Goal: Transaction & Acquisition: Purchase product/service

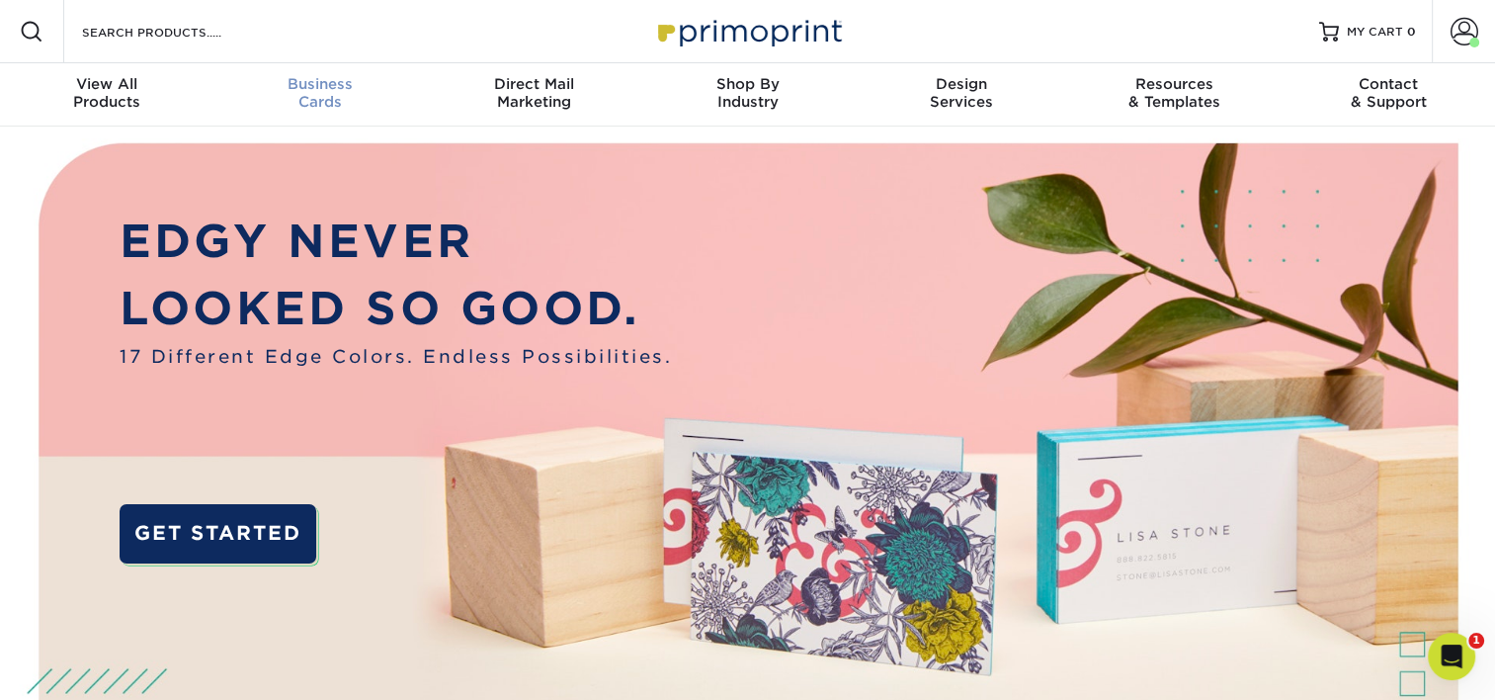
click at [289, 63] on nav "Resources Menu Search Products Account Welcome, Lauren Business Account WEO Con…" at bounding box center [747, 63] width 1495 height 127
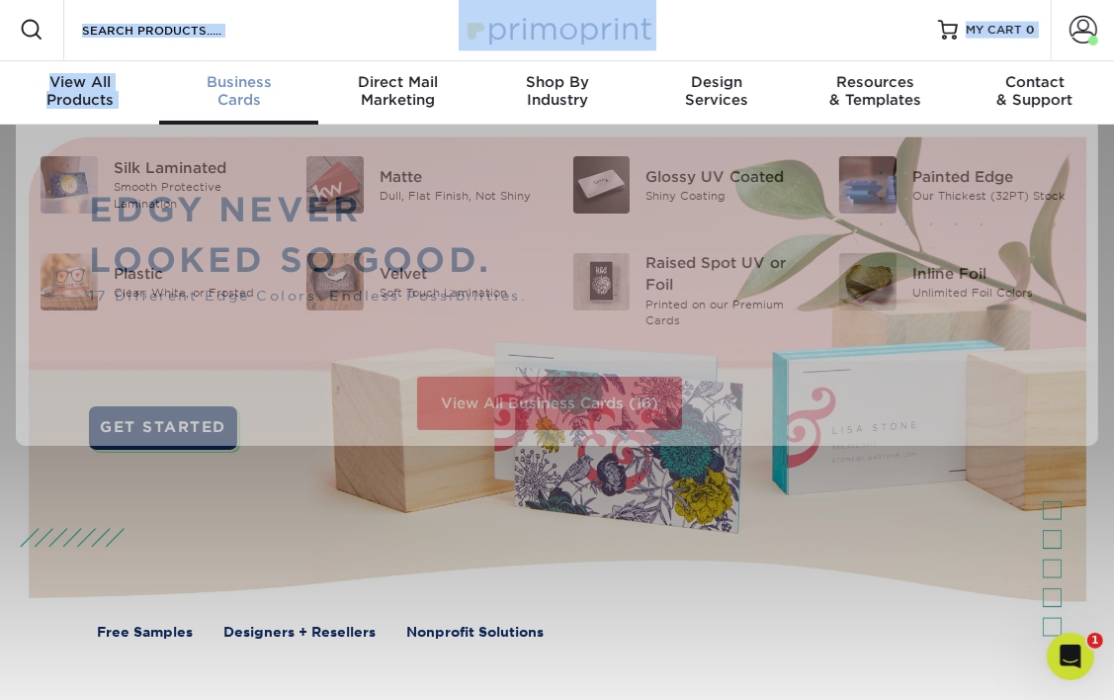
scroll to position [3, 0]
click at [261, 79] on span "Business" at bounding box center [238, 81] width 159 height 18
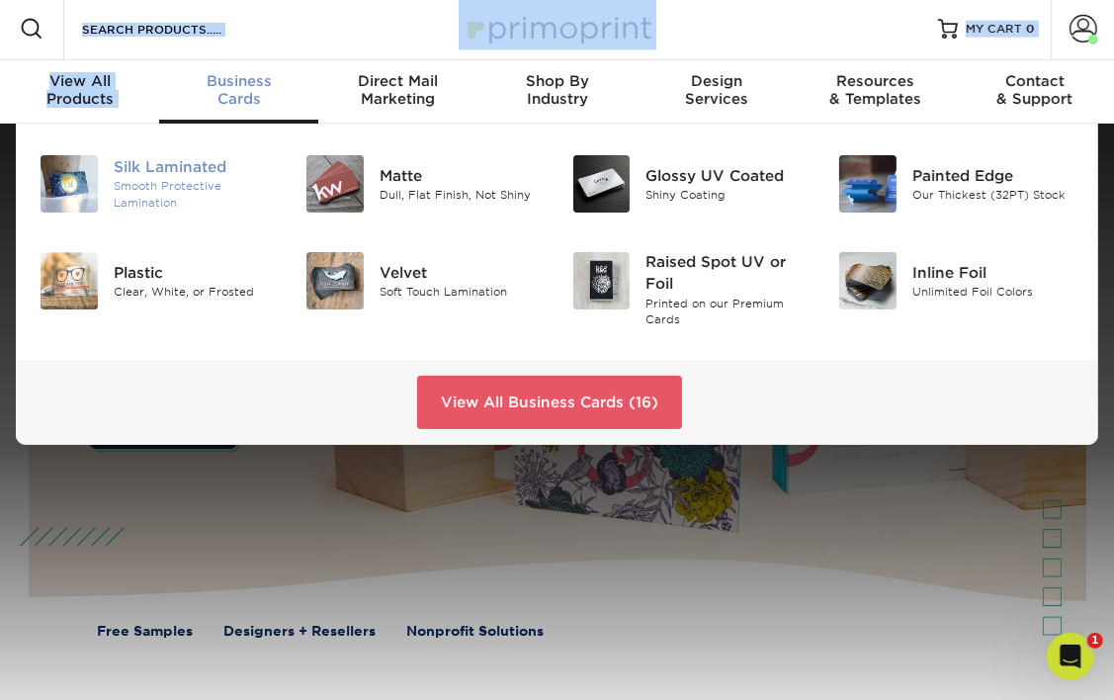
click at [161, 161] on div "Silk Laminated" at bounding box center [195, 167] width 163 height 22
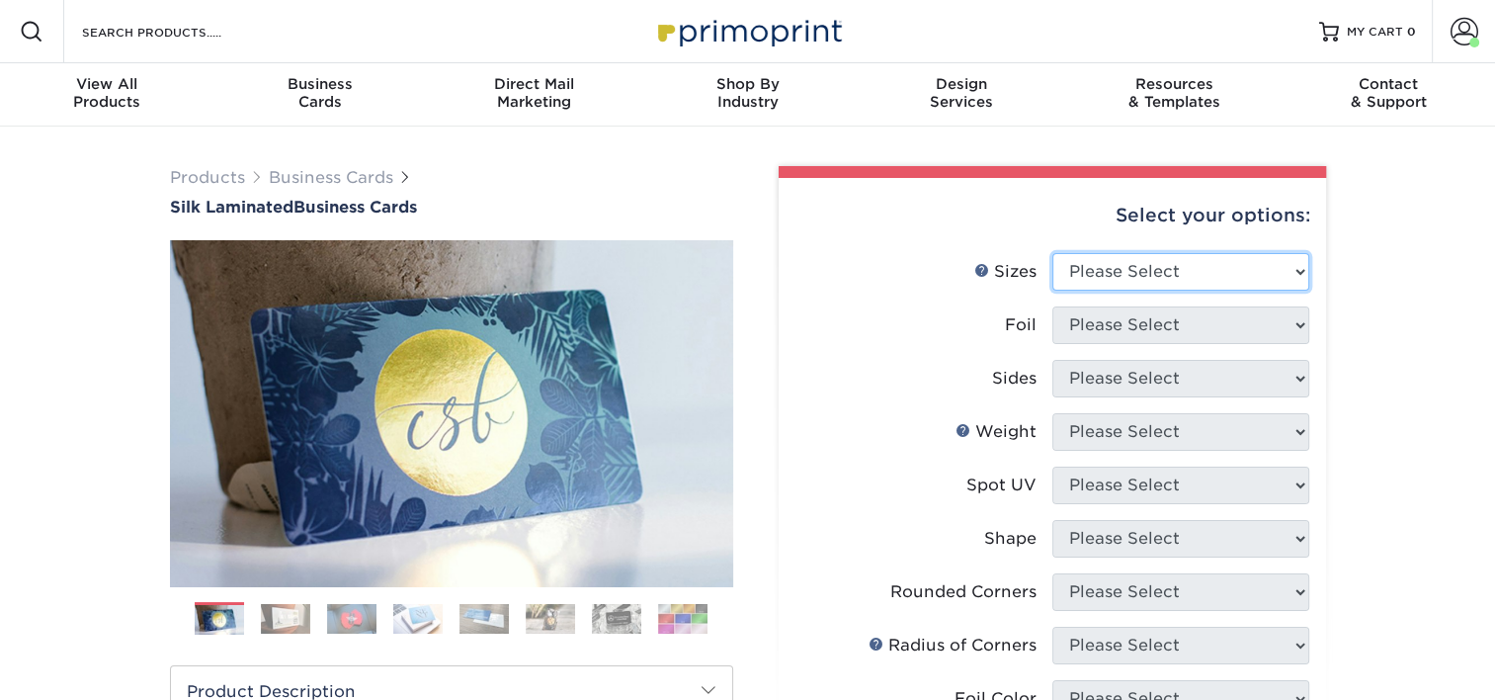
drag, startPoint x: 1119, startPoint y: 270, endPoint x: 1119, endPoint y: 289, distance: 18.8
click at [1112, 270] on select "Please Select 1.5" x 3.5" - Mini 1.75" x 3.5" - Mini 2" x 2" - Square 2" x 3" -…" at bounding box center [1181, 272] width 257 height 38
select select "2.00x3.50"
click at [1053, 253] on select "Please Select 1.5" x 3.5" - Mini 1.75" x 3.5" - Mini 2" x 2" - Square 2" x 3" -…" at bounding box center [1181, 272] width 257 height 38
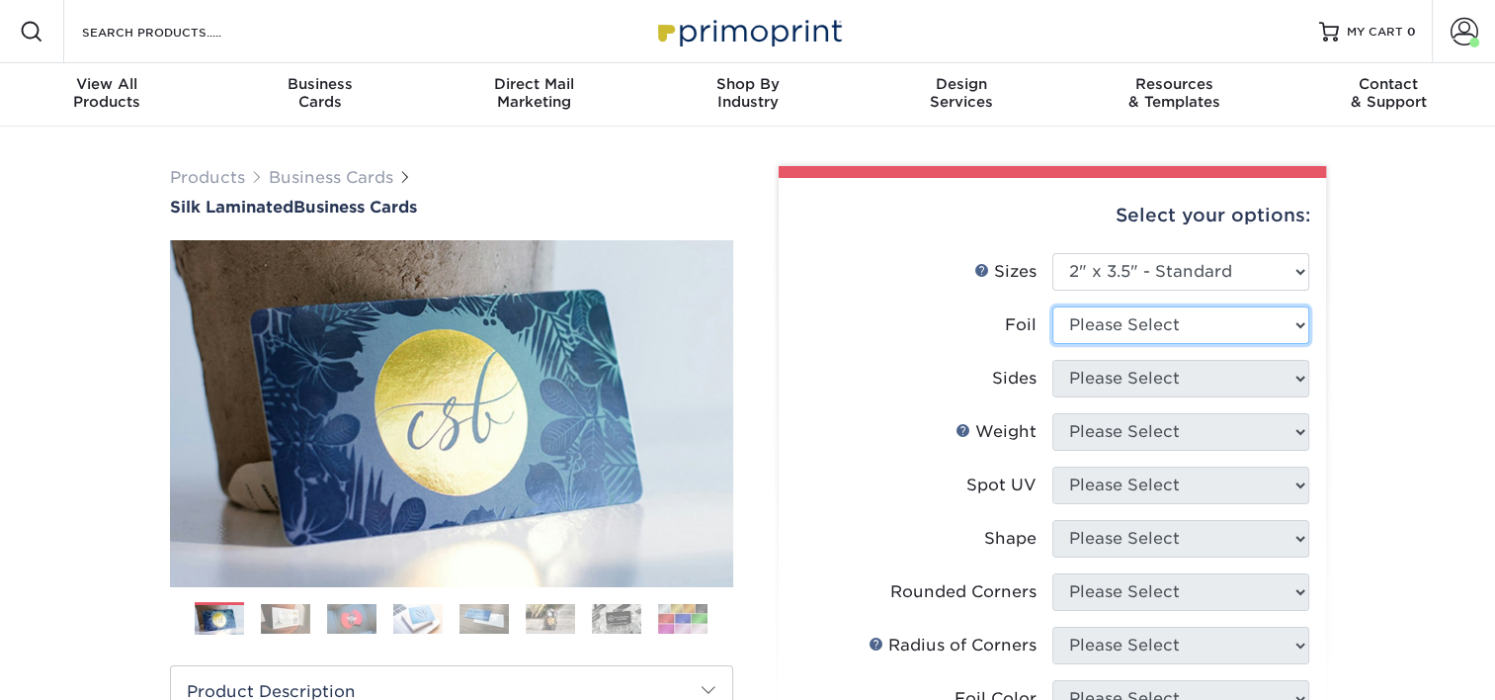
click at [1112, 316] on select "Please Select Yes No" at bounding box center [1181, 325] width 257 height 38
select select "0"
click at [1053, 306] on select "Please Select Yes No" at bounding box center [1181, 325] width 257 height 38
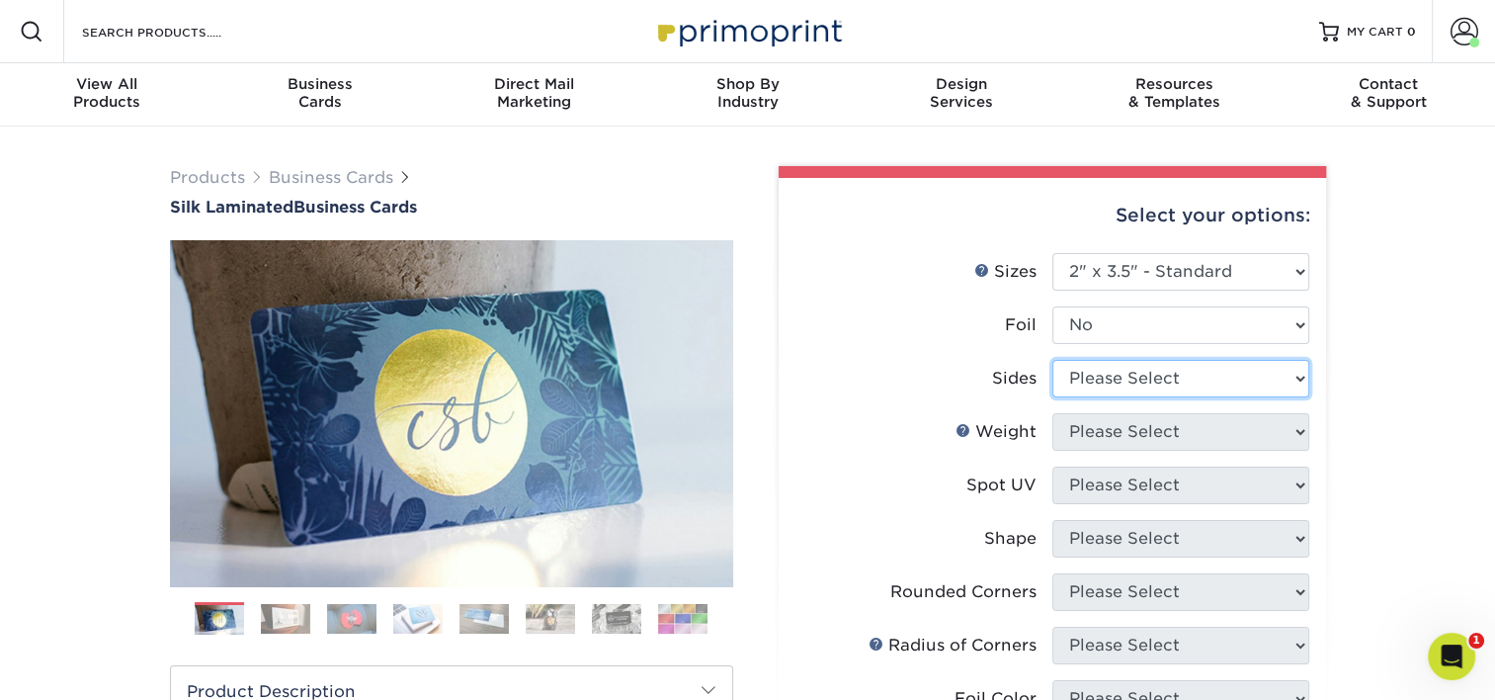
click at [1112, 384] on select "Please Select Print Both Sides Print Front Only" at bounding box center [1181, 379] width 257 height 38
select select "13abbda7-1d64-4f25-8bb2-c179b224825d"
click at [1053, 360] on select "Please Select Print Both Sides Print Front Only" at bounding box center [1181, 379] width 257 height 38
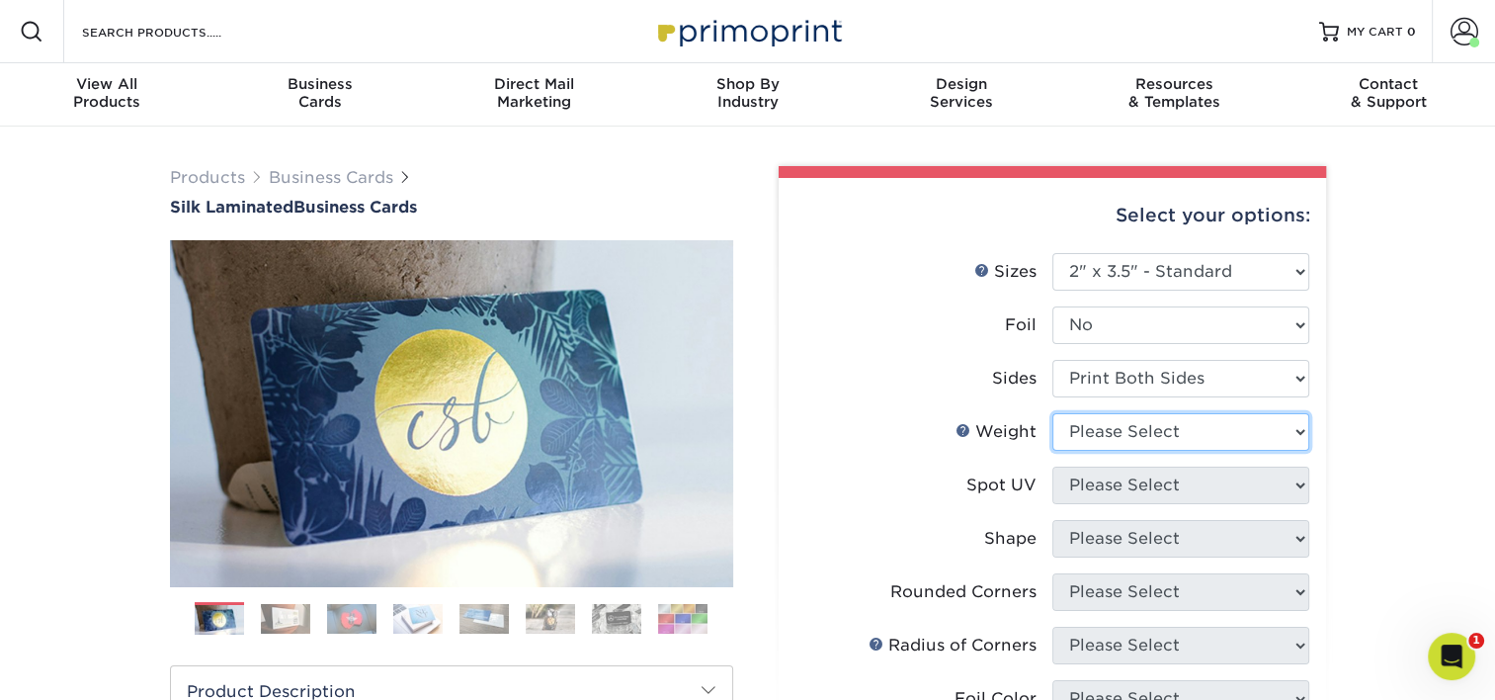
click at [1112, 423] on select "Please Select 16PT" at bounding box center [1181, 432] width 257 height 38
select select "16PT"
click at [1053, 413] on select "Please Select 16PT" at bounding box center [1181, 432] width 257 height 38
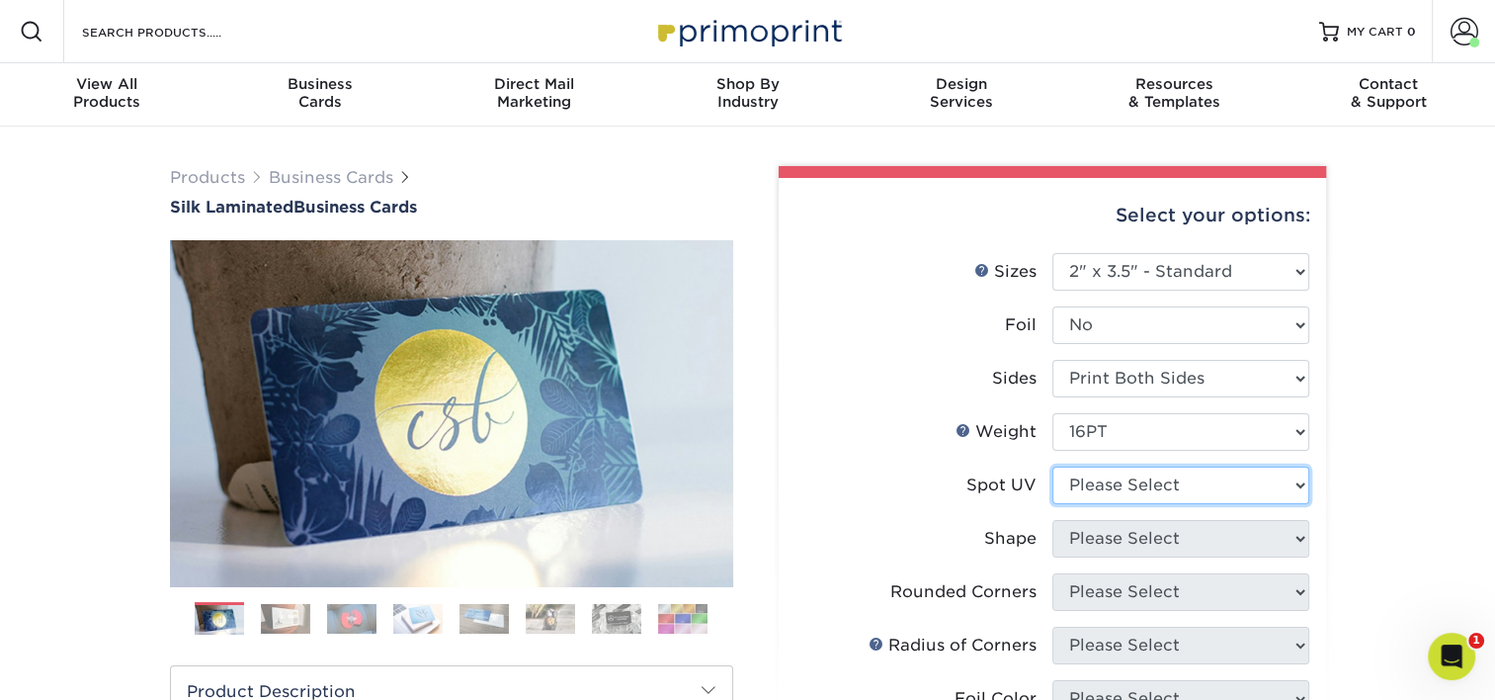
click at [1112, 480] on select "Please Select No Spot UV Front and Back (Both Sides) Front Only Back Only" at bounding box center [1181, 486] width 257 height 38
select select "3"
click at [1053, 467] on select "Please Select No Spot UV Front and Back (Both Sides) Front Only Back Only" at bounding box center [1181, 486] width 257 height 38
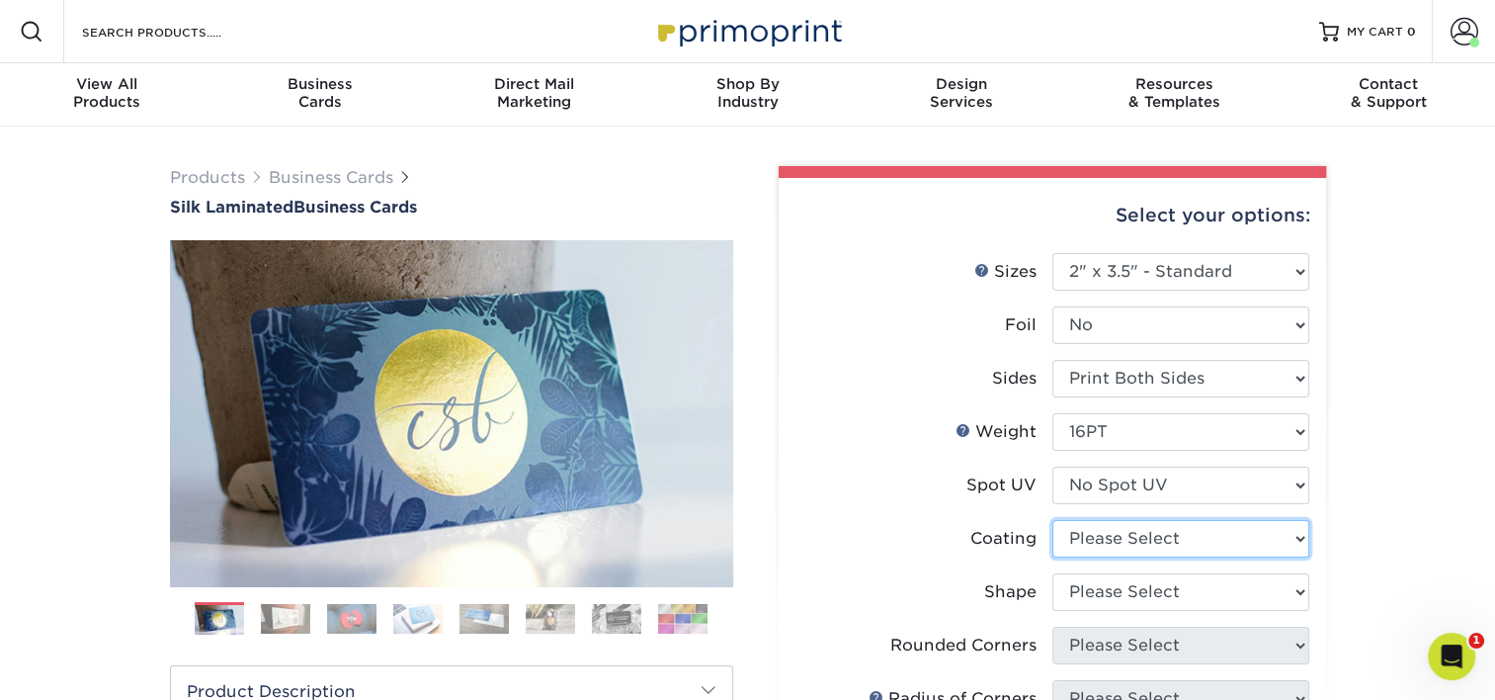
click at [1112, 536] on select at bounding box center [1181, 539] width 257 height 38
select select "3e7618de-abca-4bda-9f97-8b9129e913d8"
click at [1053, 520] on select at bounding box center [1181, 539] width 257 height 38
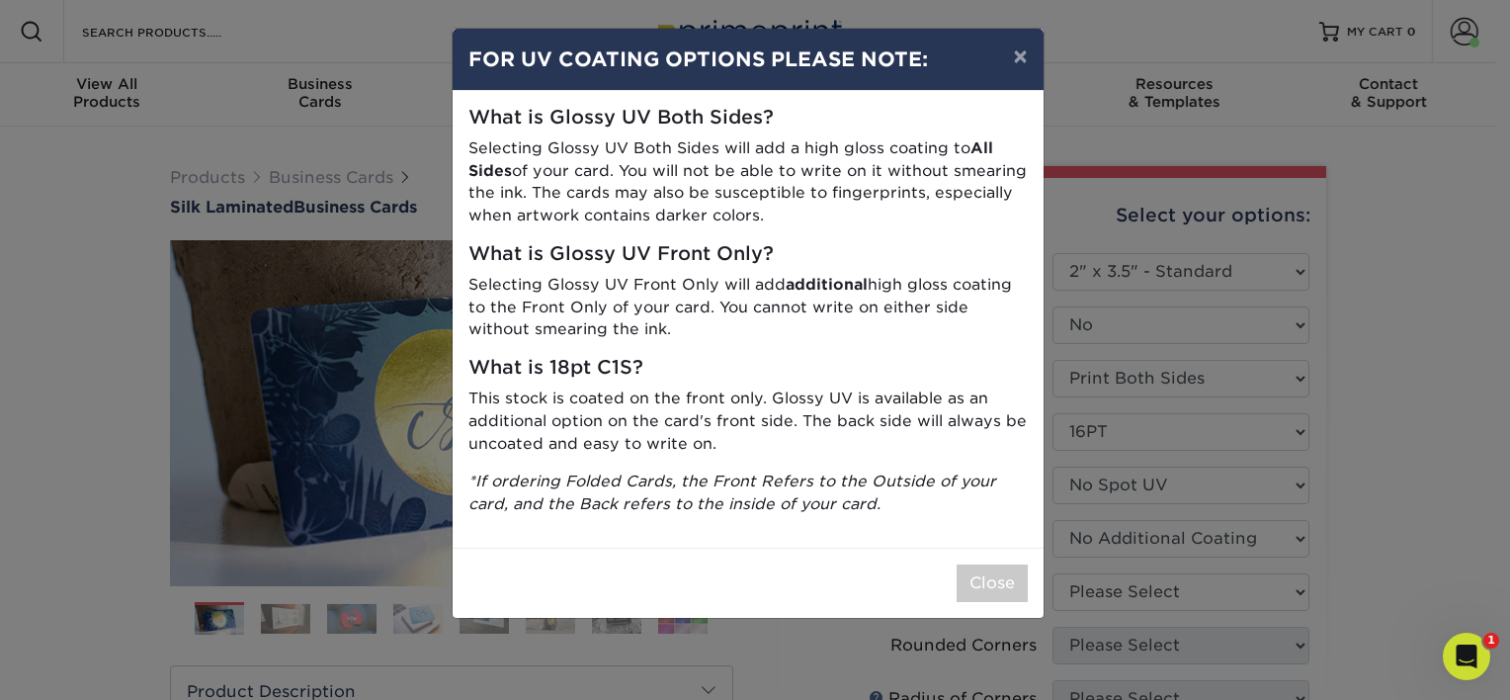
click at [1112, 587] on div "× FOR UV COATING OPTIONS PLEASE NOTE: What is Glossy UV Both Sides? Selecting G…" at bounding box center [755, 350] width 1510 height 700
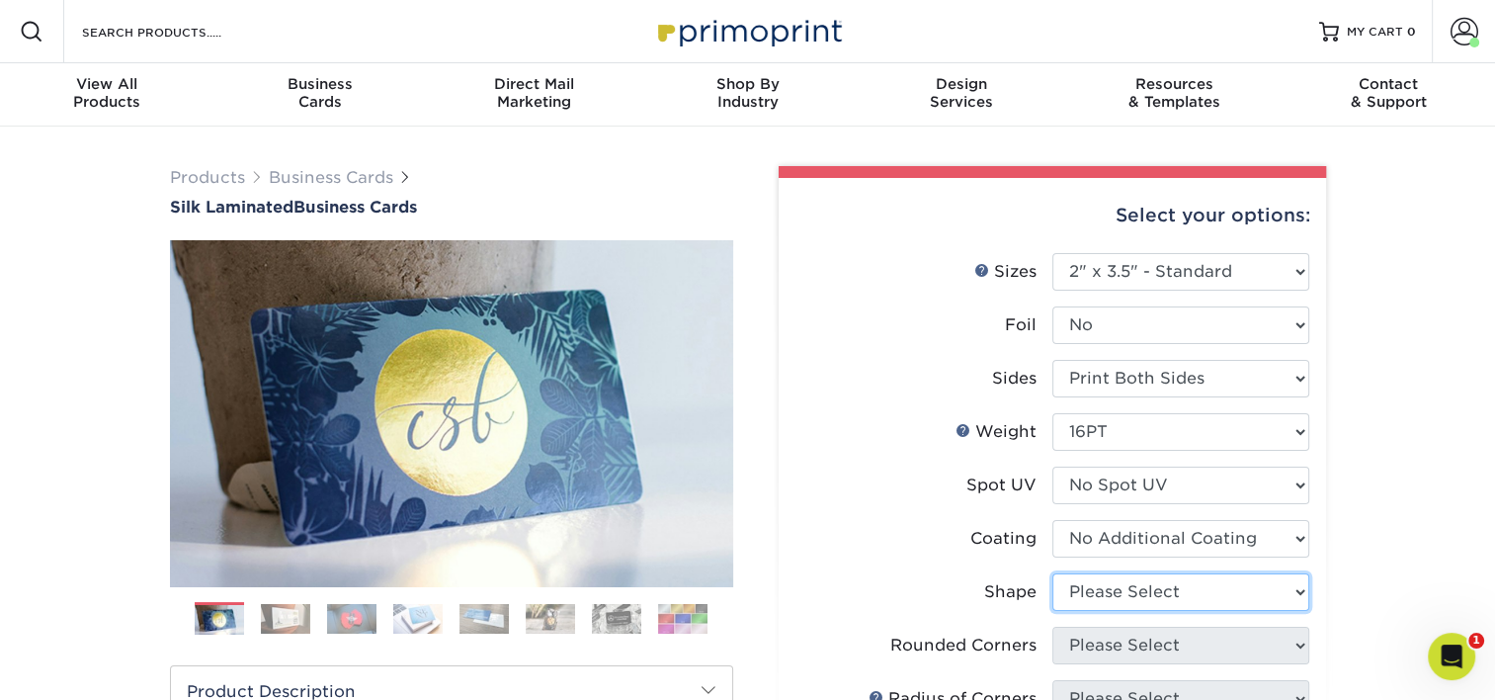
click at [1112, 587] on select "Please Select Standard Oval" at bounding box center [1181, 592] width 257 height 38
select select "standard"
click at [1053, 573] on select "Please Select Standard Oval" at bounding box center [1181, 592] width 257 height 38
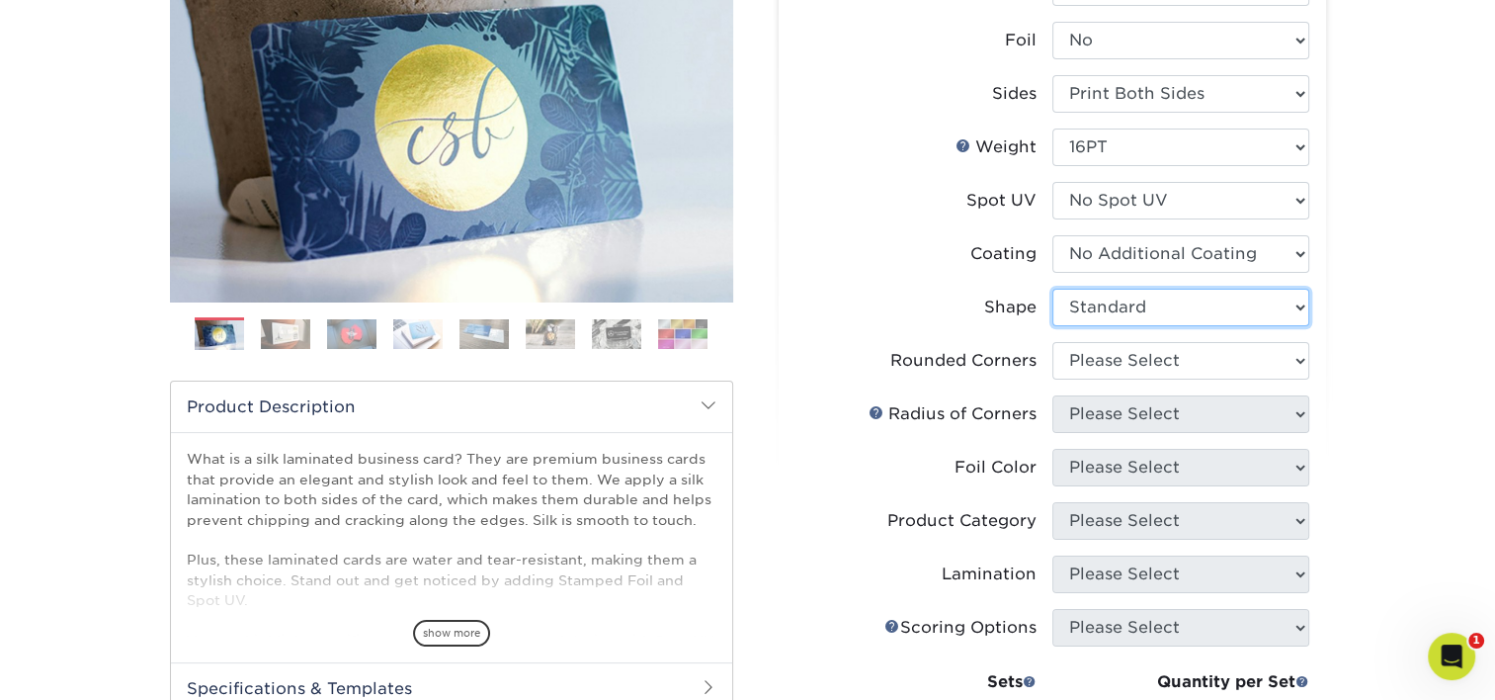
scroll to position [297, 0]
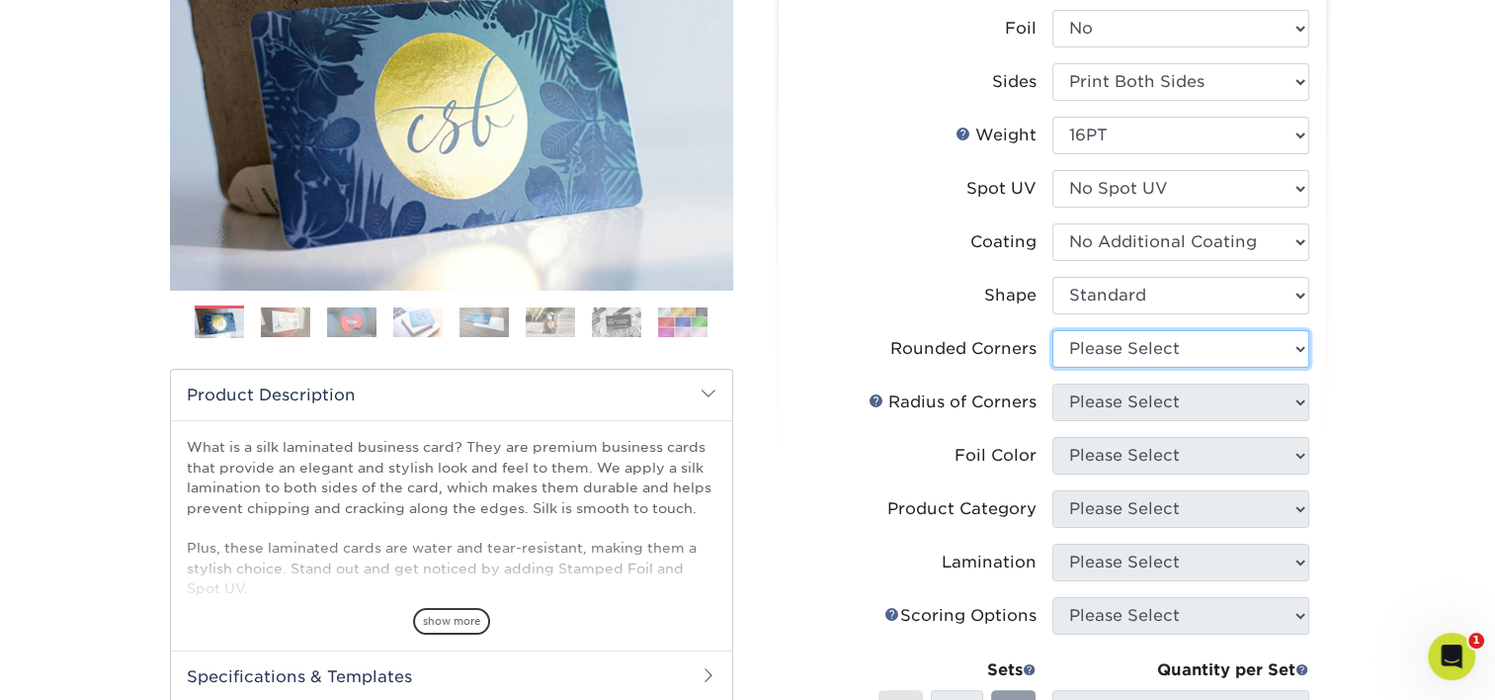
click at [1112, 356] on select "Please Select Yes - Round 2 Corners Yes - Round 4 Corners No" at bounding box center [1181, 349] width 257 height 38
select select "0"
click at [1053, 330] on select "Please Select Yes - Round 2 Corners Yes - Round 4 Corners No" at bounding box center [1181, 349] width 257 height 38
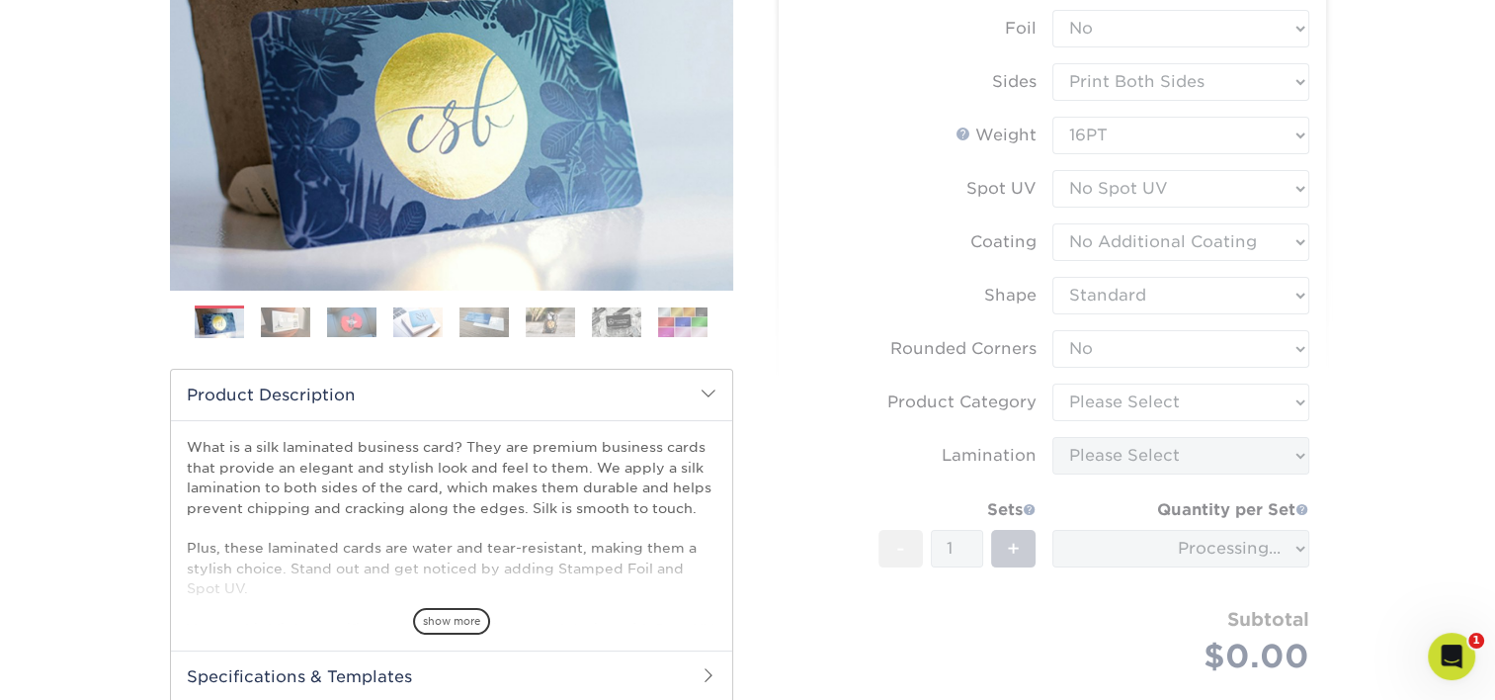
click at [1112, 319] on div "Products Business Cards Silk Laminated Business Cards Previous Next" at bounding box center [747, 402] width 1495 height 1144
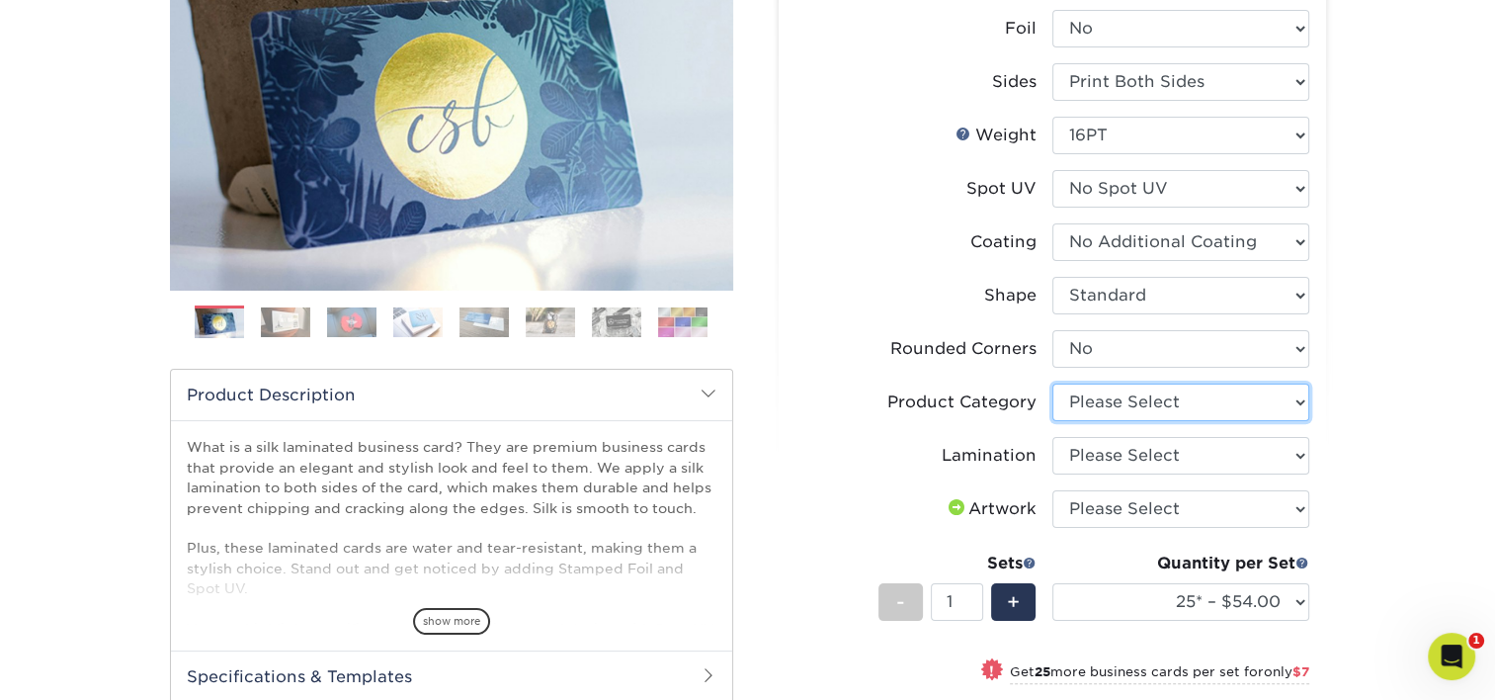
click at [1112, 395] on select "Please Select Business Cards" at bounding box center [1181, 403] width 257 height 38
select select "3b5148f1-0588-4f88-a218-97bcfdce65c1"
click at [1053, 384] on select "Please Select Business Cards" at bounding box center [1181, 403] width 257 height 38
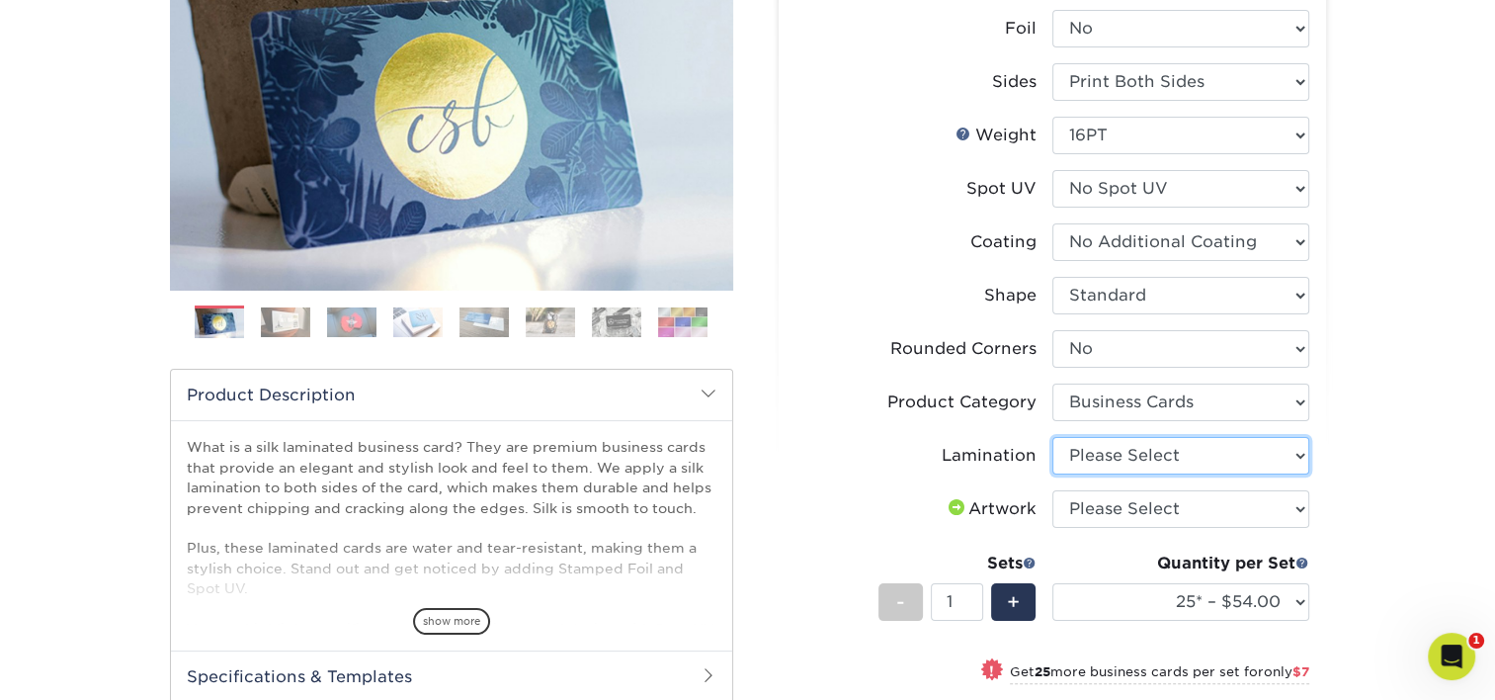
click at [1112, 462] on select "Please Select Silk" at bounding box center [1181, 456] width 257 height 38
select select "ccacb42f-45f7-42d3-bbd3-7c8421cf37f0"
click at [1053, 437] on select "Please Select Silk" at bounding box center [1181, 456] width 257 height 38
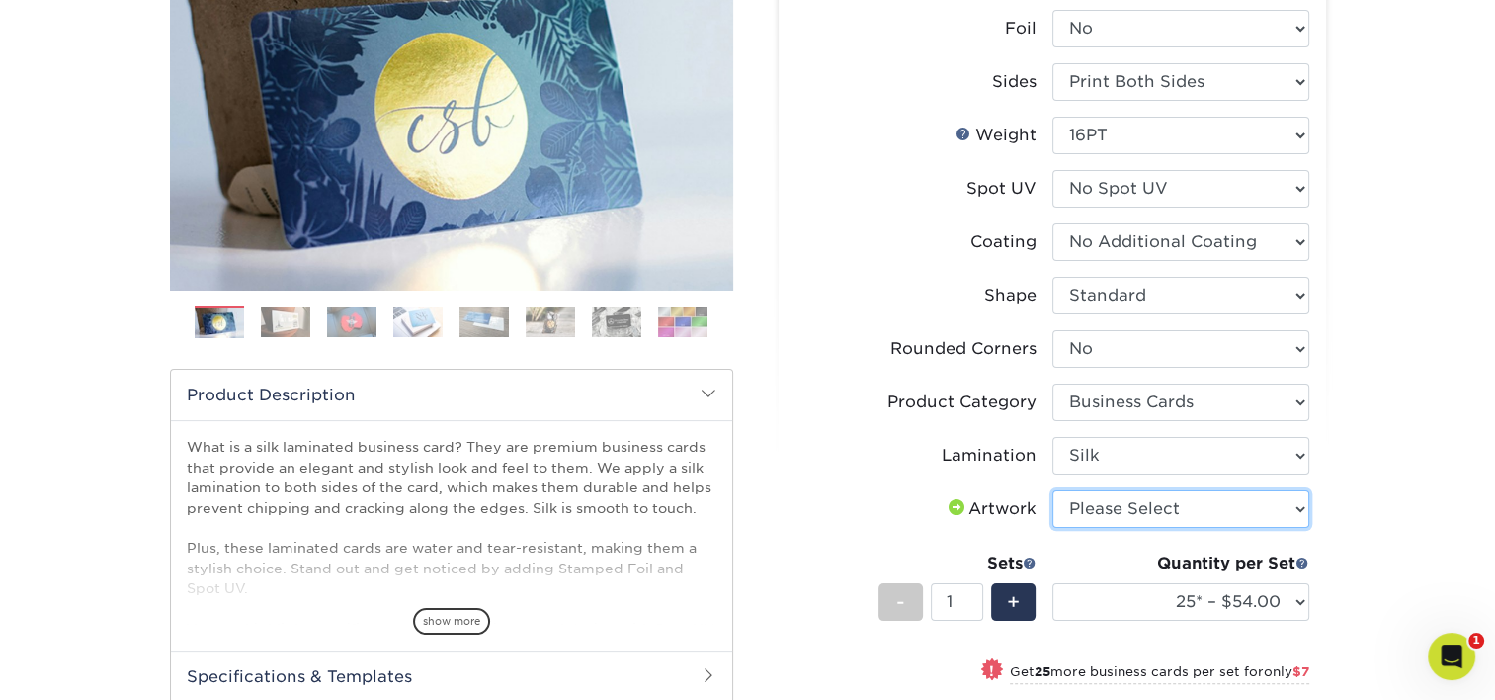
click at [1112, 505] on select "Please Select I will upload files I need a design - $100" at bounding box center [1181, 509] width 257 height 38
select select "upload"
click at [1053, 490] on select "Please Select I will upload files I need a design - $100" at bounding box center [1181, 509] width 257 height 38
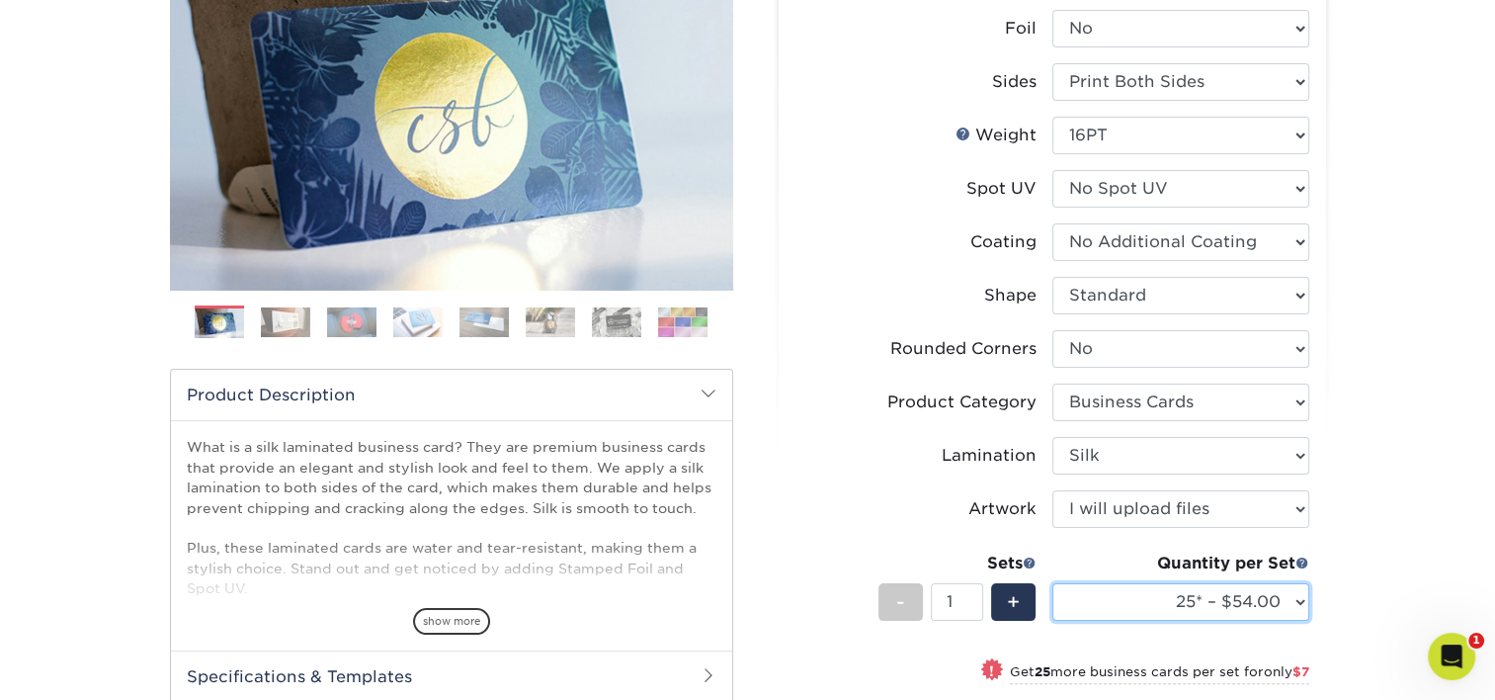
click at [1112, 593] on select "25* – $54.00 50* – $61.00 75* – $68.00 100* – $75.00 250* – $82.00 500 – $86.00…" at bounding box center [1181, 602] width 257 height 38
select select "100* – $75.00"
click at [1053, 583] on select "25* – $54.00 50* – $61.00 75* – $68.00 100* – $75.00 250* – $82.00 500 – $86.00…" at bounding box center [1181, 602] width 257 height 38
click at [1112, 403] on div "Products Business Cards Silk Laminated Business Cards Previous Next" at bounding box center [747, 481] width 1495 height 1303
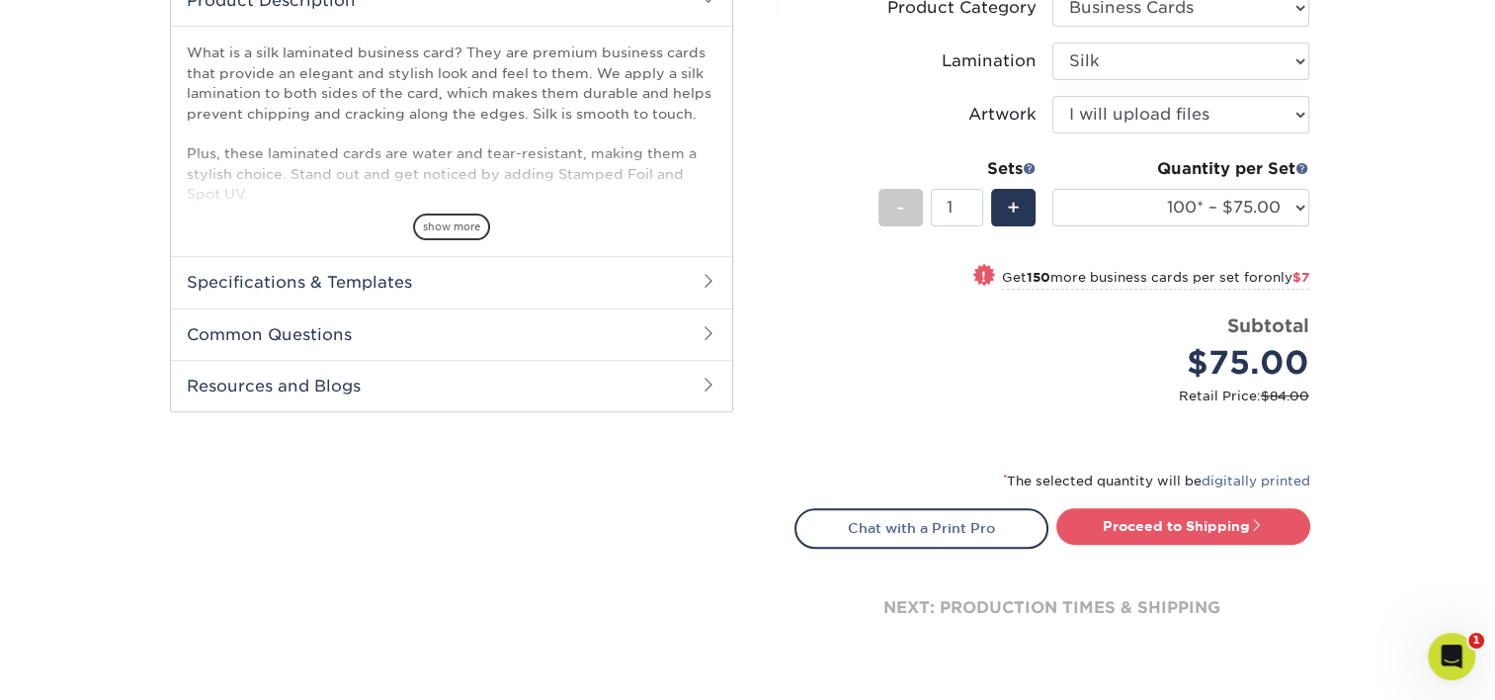
scroll to position [692, 0]
click at [1112, 513] on link "Proceed to Shipping" at bounding box center [1184, 525] width 254 height 36
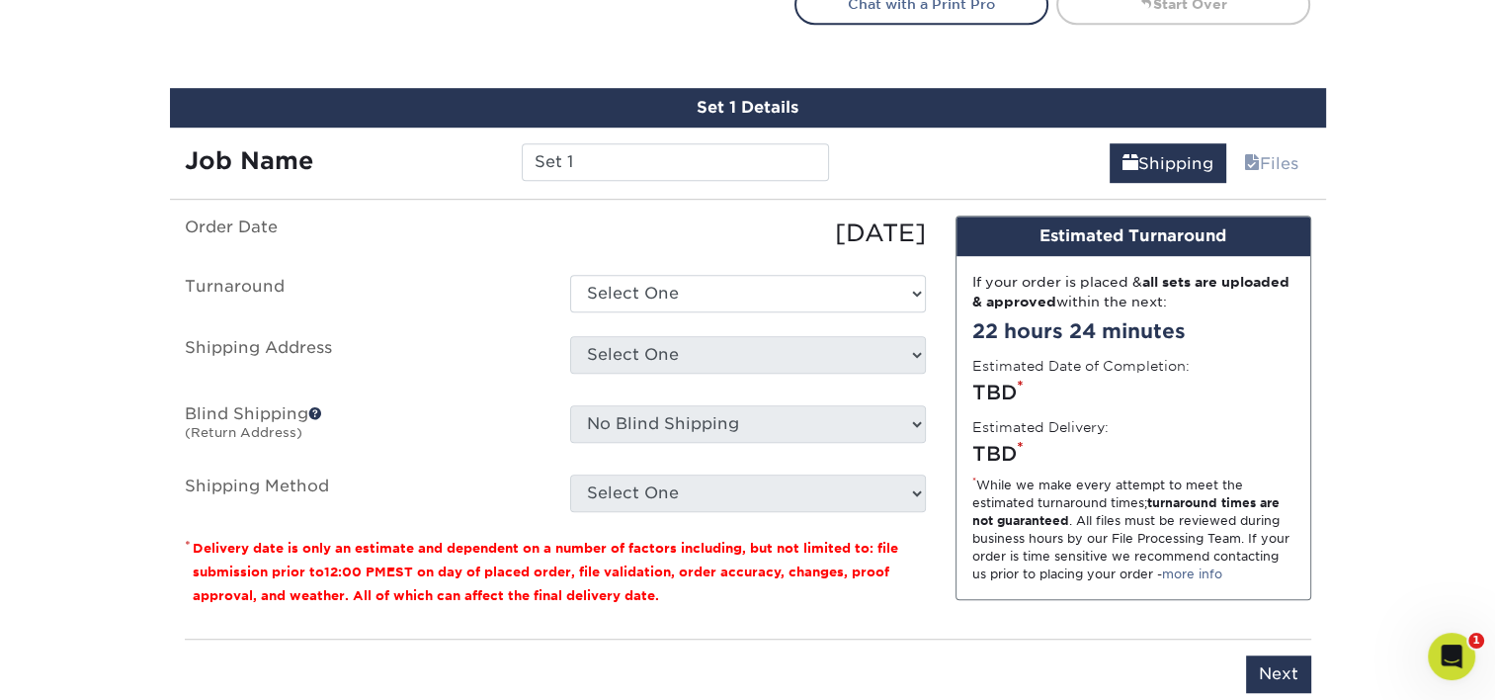
scroll to position [1250, 0]
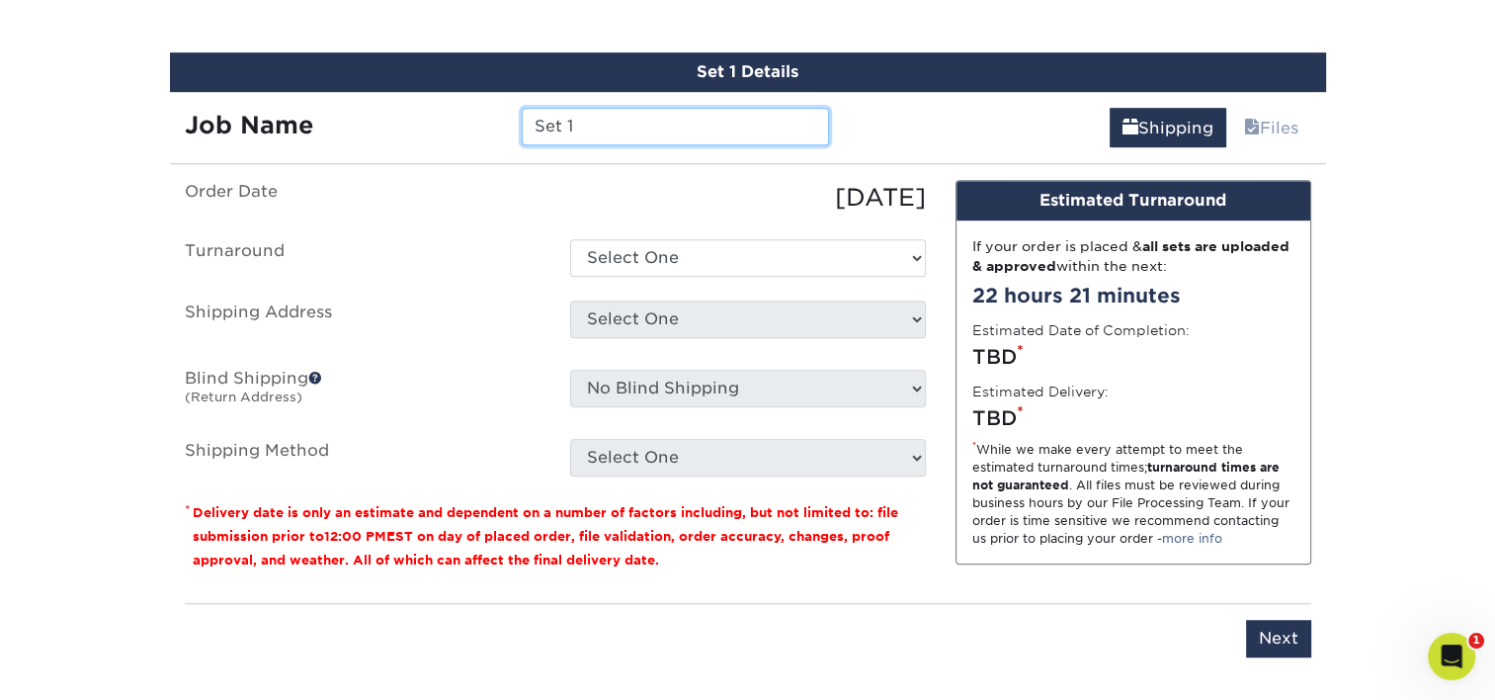
click at [673, 130] on input "Set 1" at bounding box center [675, 127] width 307 height 38
type input "MChamberlin"
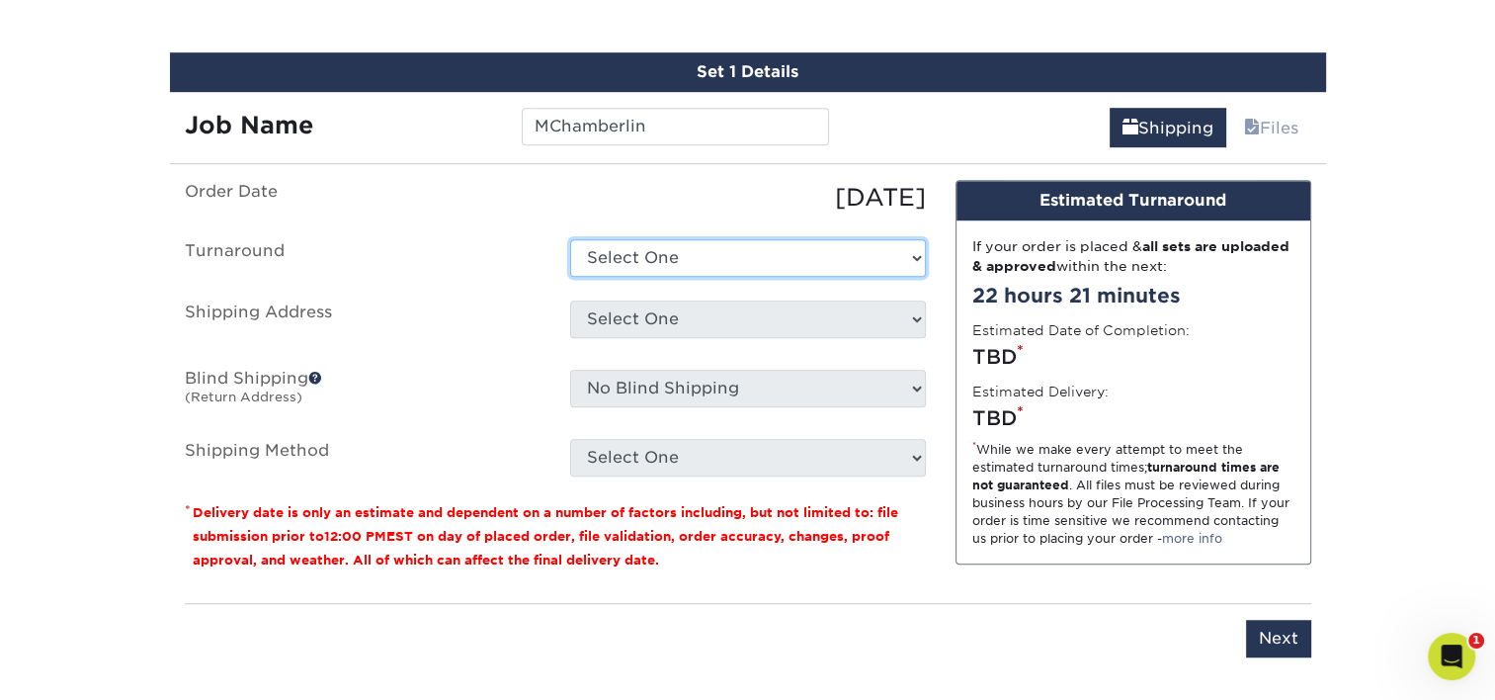
click at [696, 241] on select "Select One 2-4 Business Days 2 Day Next Business Day" at bounding box center [748, 258] width 356 height 38
select select "e8d6ad55-c448-4bce-ba25-c4c4dd4b9d0d"
click at [570, 239] on select "Select One 2-4 Business Days 2 Day Next Business Day" at bounding box center [748, 258] width 356 height 38
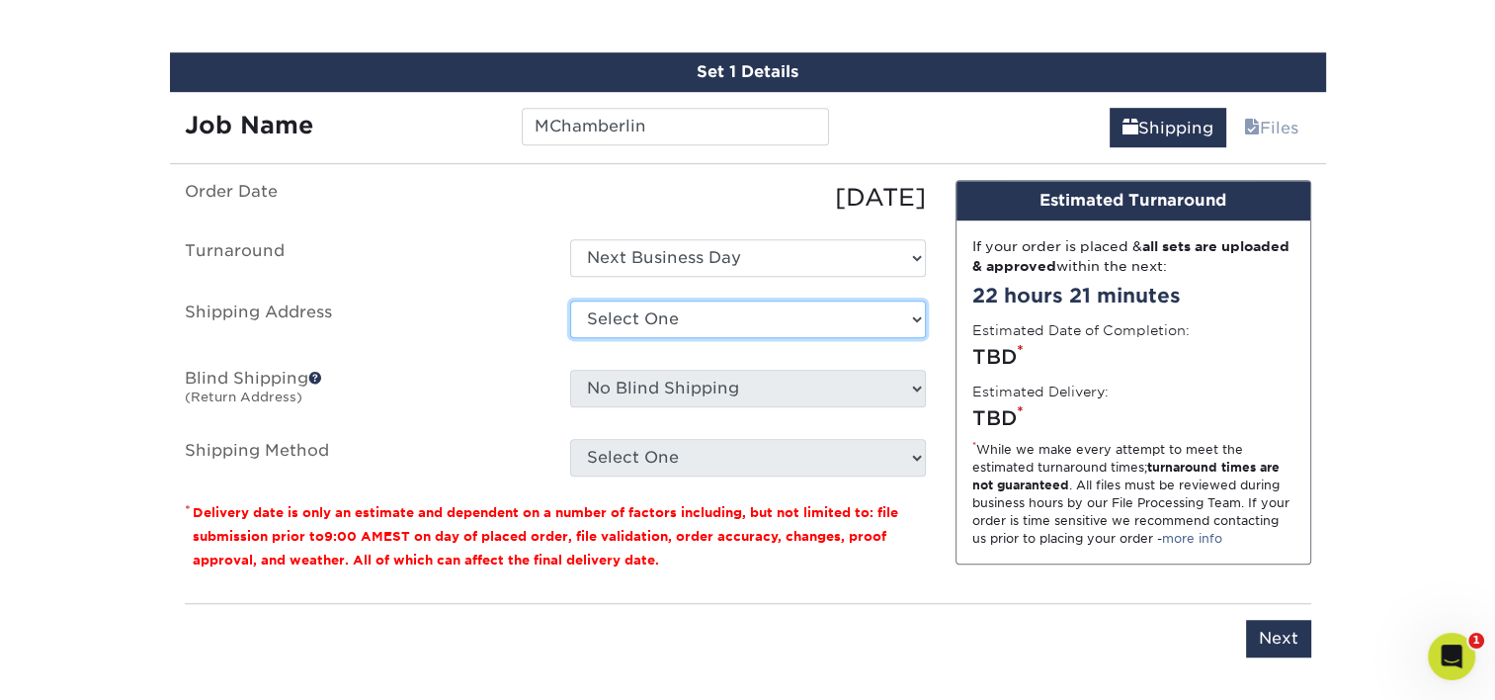
click at [707, 310] on select "Select One Adan Arreola Adolfo Ordonez Adolfo Ordonez Alfonso Toro Alicia Monta…" at bounding box center [748, 319] width 356 height 38
select select "278197"
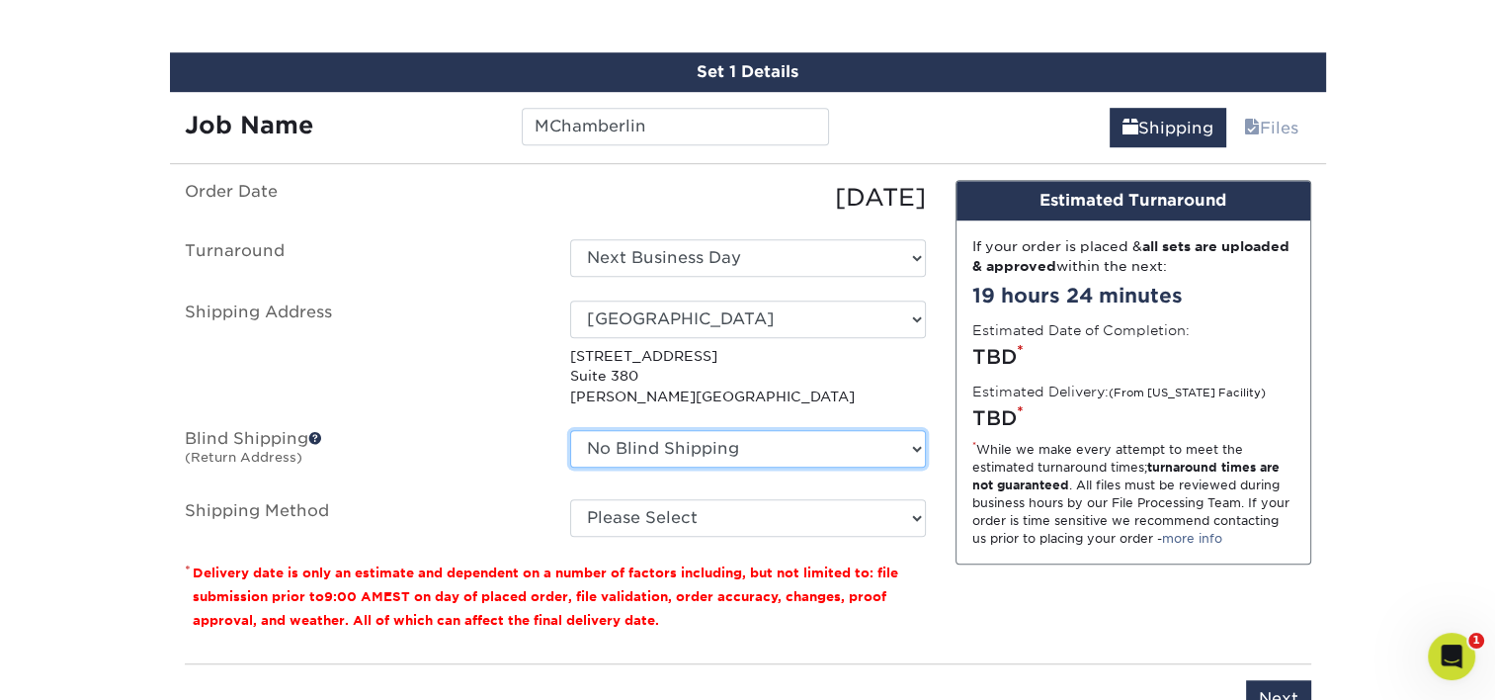
click at [674, 448] on select "No Blind Shipping Adan Arreola Adolfo Ordonez Adolfo Ordonez Alfonso Toro Alici…" at bounding box center [748, 449] width 356 height 38
select select "278197"
click at [570, 430] on select "No Blind Shipping Adan Arreola Adolfo Ordonez Adolfo Ordonez Alfonso Toro Alici…" at bounding box center [748, 449] width 356 height 38
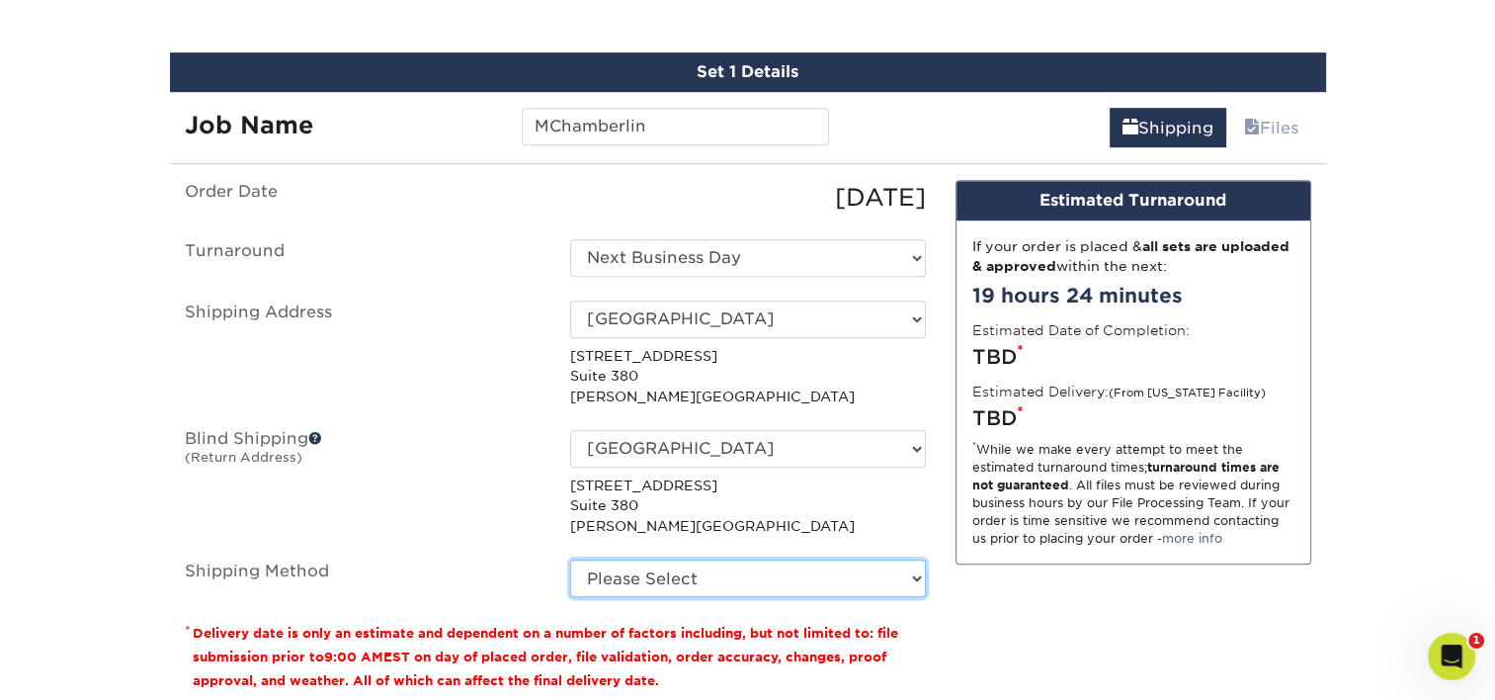
click at [708, 569] on select "Please Select Ground Shipping (+$7.84) 3 Day Shipping Service (+$18.68) 2 Day A…" at bounding box center [748, 578] width 356 height 38
select select "03"
click at [570, 559] on select "Please Select Ground Shipping (+$7.84) 3 Day Shipping Service (+$18.68) 2 Day A…" at bounding box center [748, 578] width 356 height 38
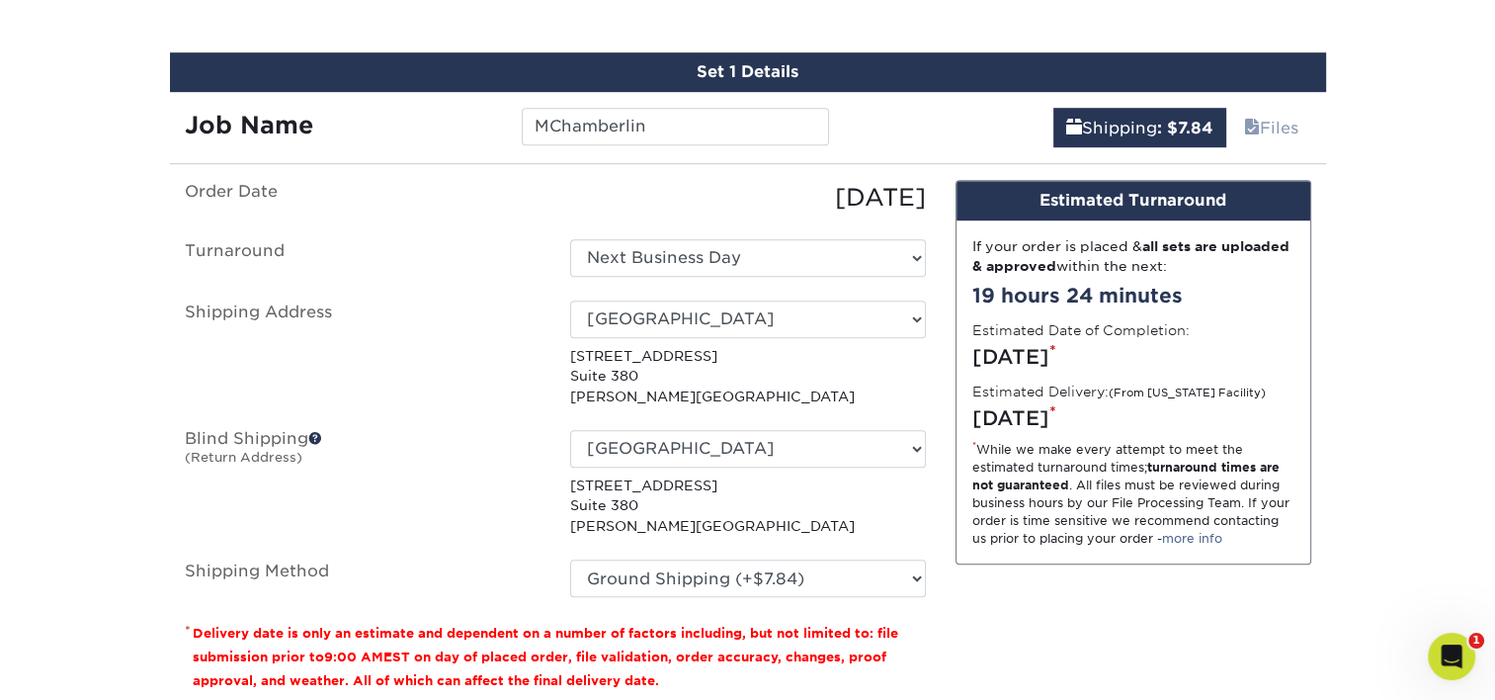
click at [521, 425] on ul "Order Date 09/04/2025 Turnaround Select One 2-4 Business Days 2 Day Next Busine…" at bounding box center [555, 388] width 741 height 417
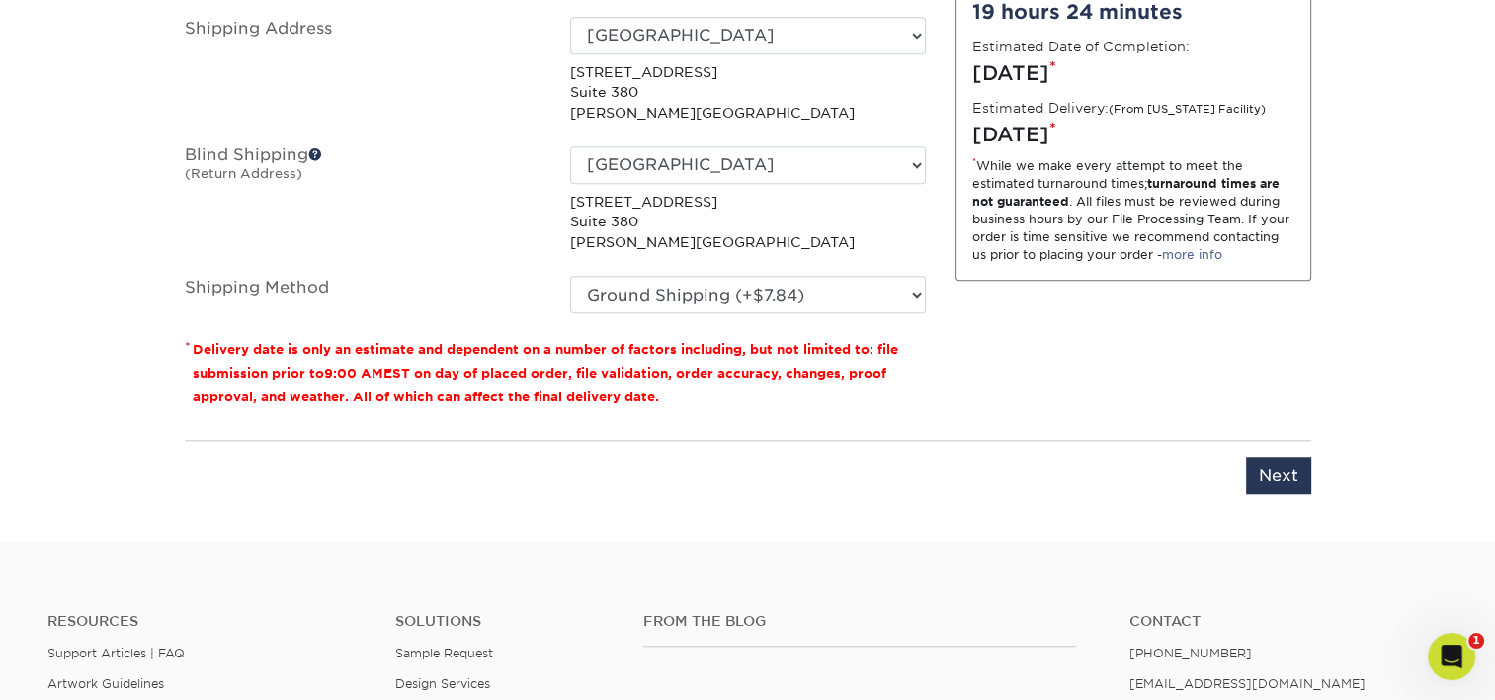
scroll to position [1547, 0]
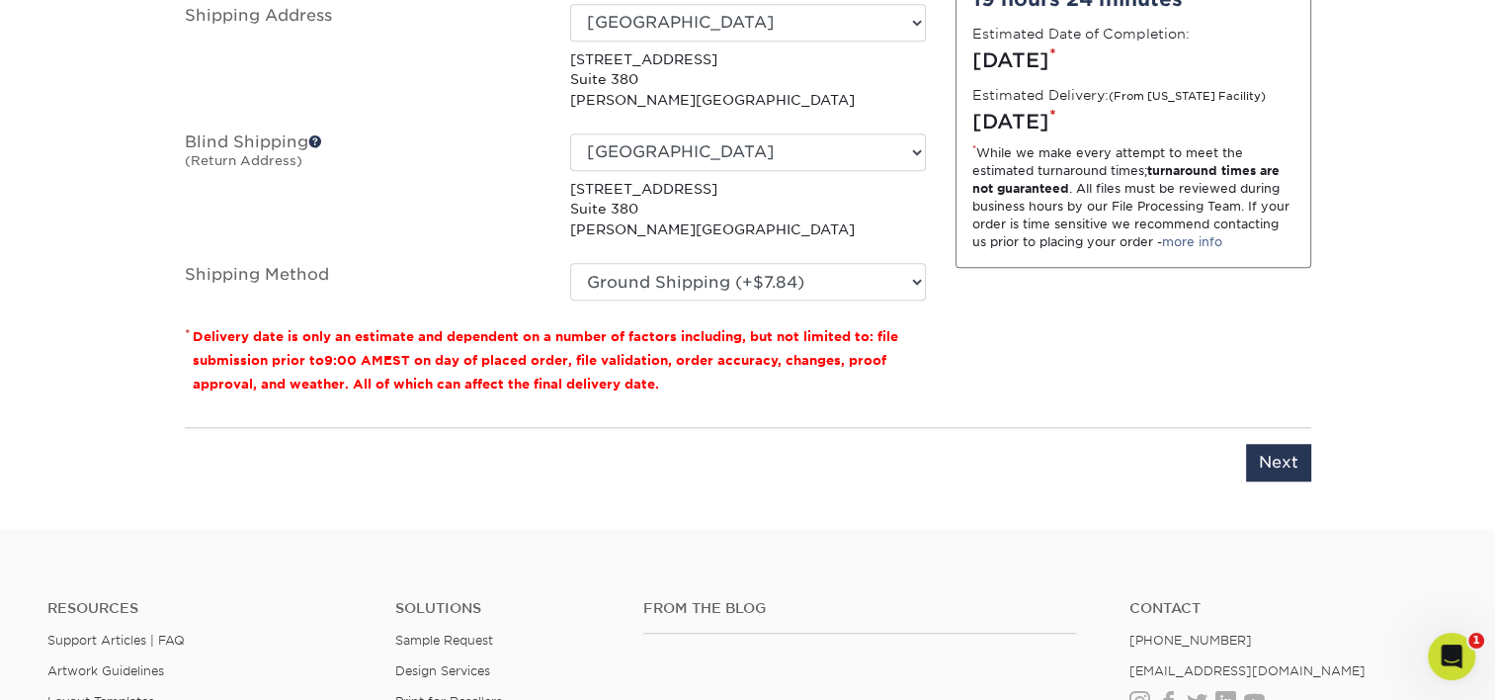
click at [1112, 488] on div "You've choosen mailing services! If you have a csv address list please upload i…" at bounding box center [748, 194] width 1127 height 622
click at [1112, 457] on input "Next" at bounding box center [1278, 463] width 65 height 38
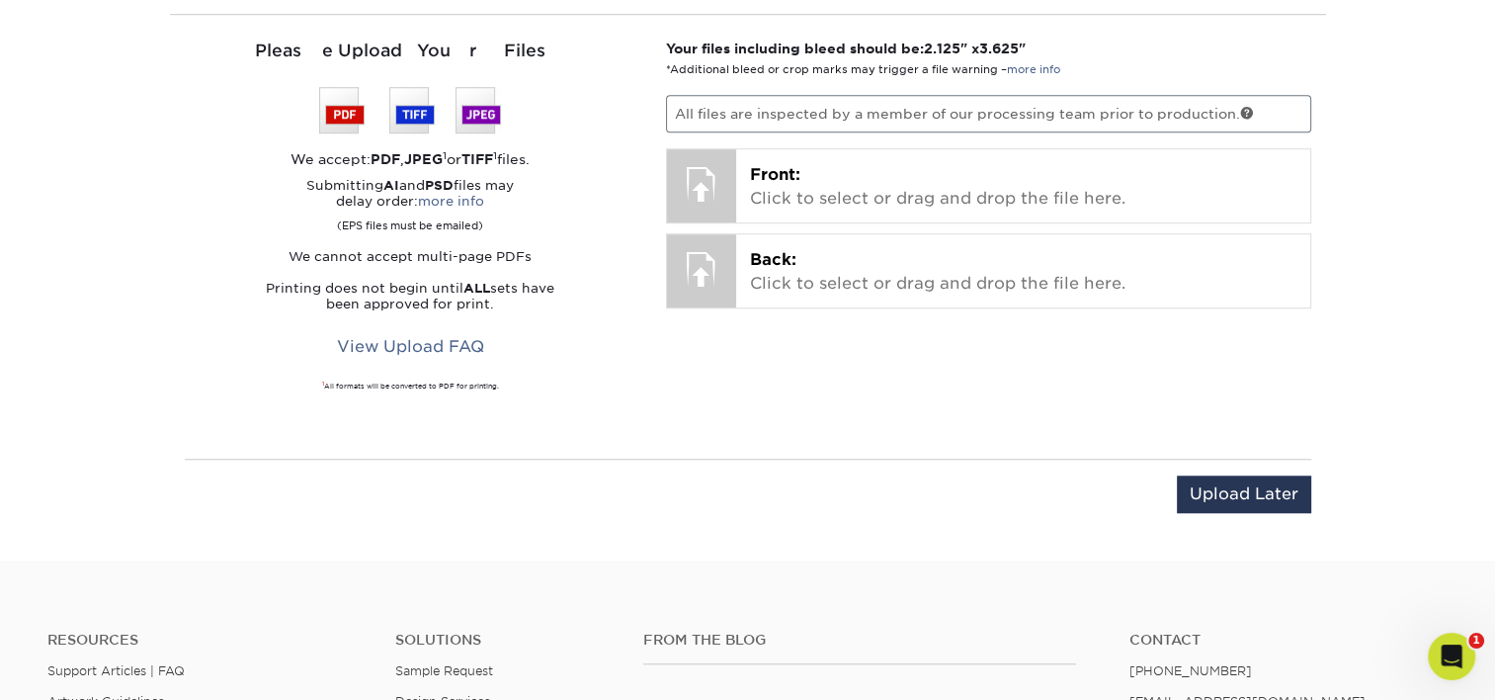
scroll to position [1250, 0]
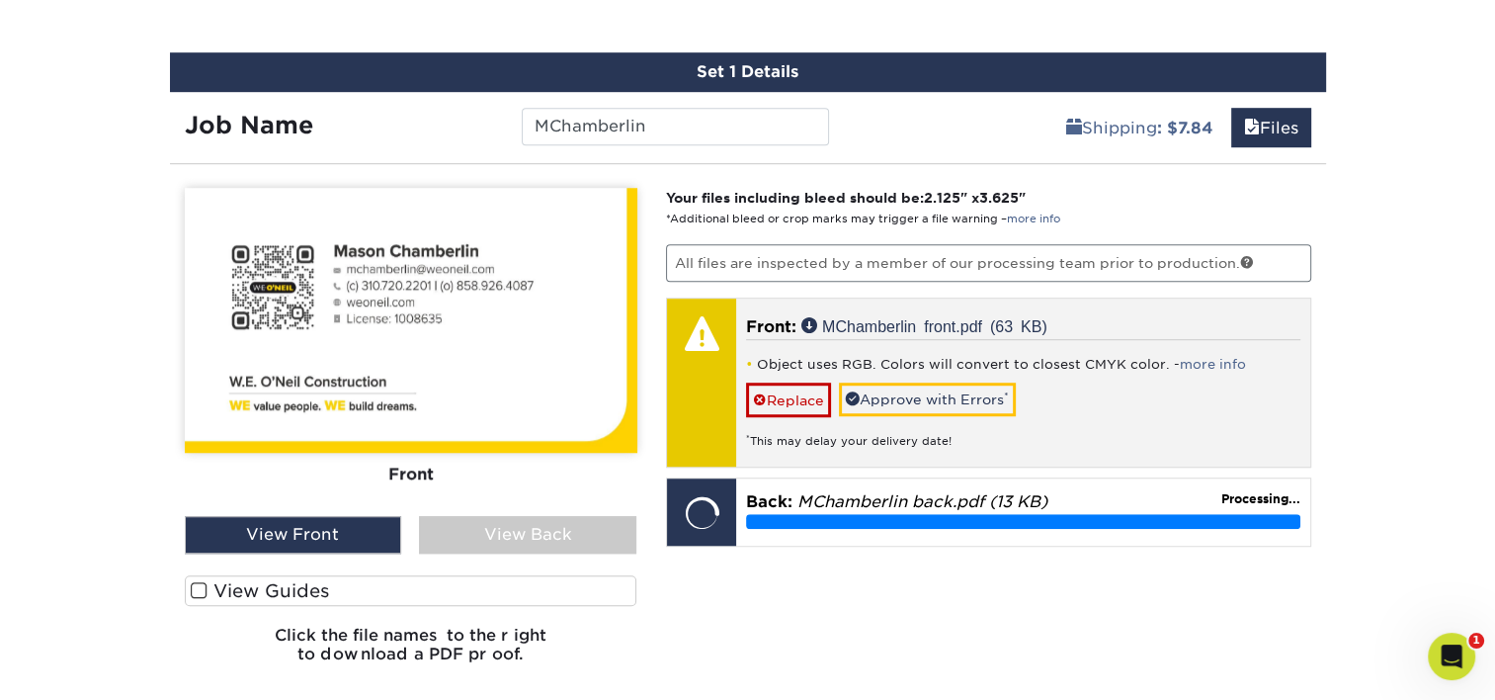
click at [968, 374] on div "Object uses RGB. Colors will convert to closest CMYK color. - more info Replace…" at bounding box center [1023, 394] width 554 height 111
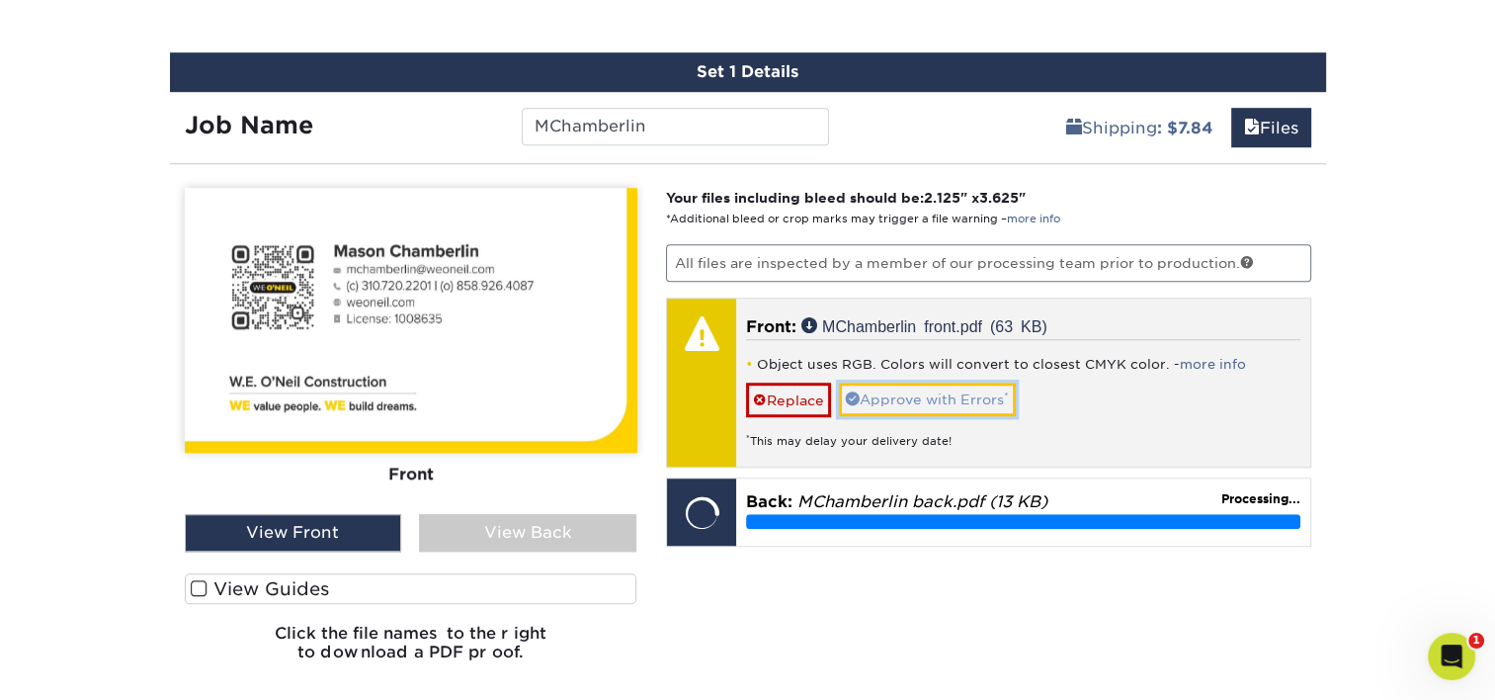
click at [961, 388] on link "Approve with Errors *" at bounding box center [927, 400] width 177 height 34
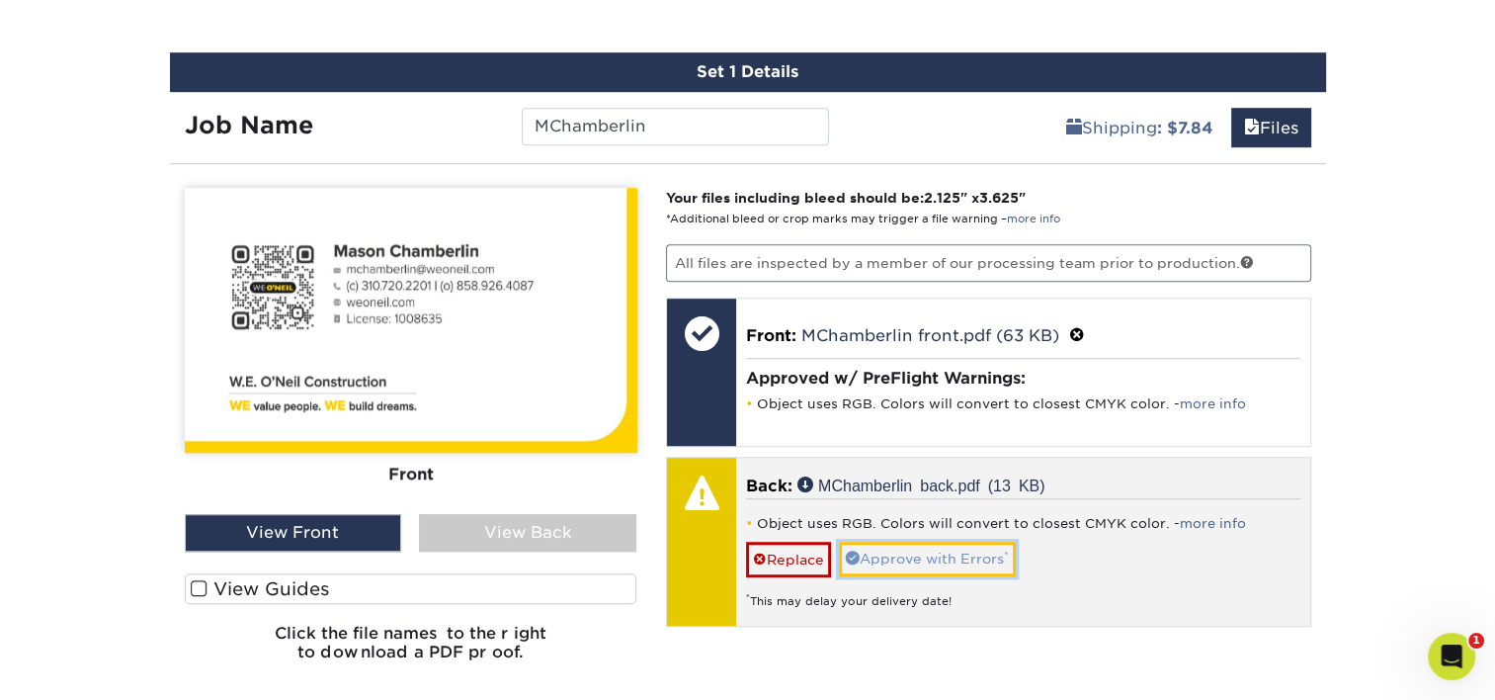
click at [976, 557] on link "Approve with Errors *" at bounding box center [927, 559] width 177 height 34
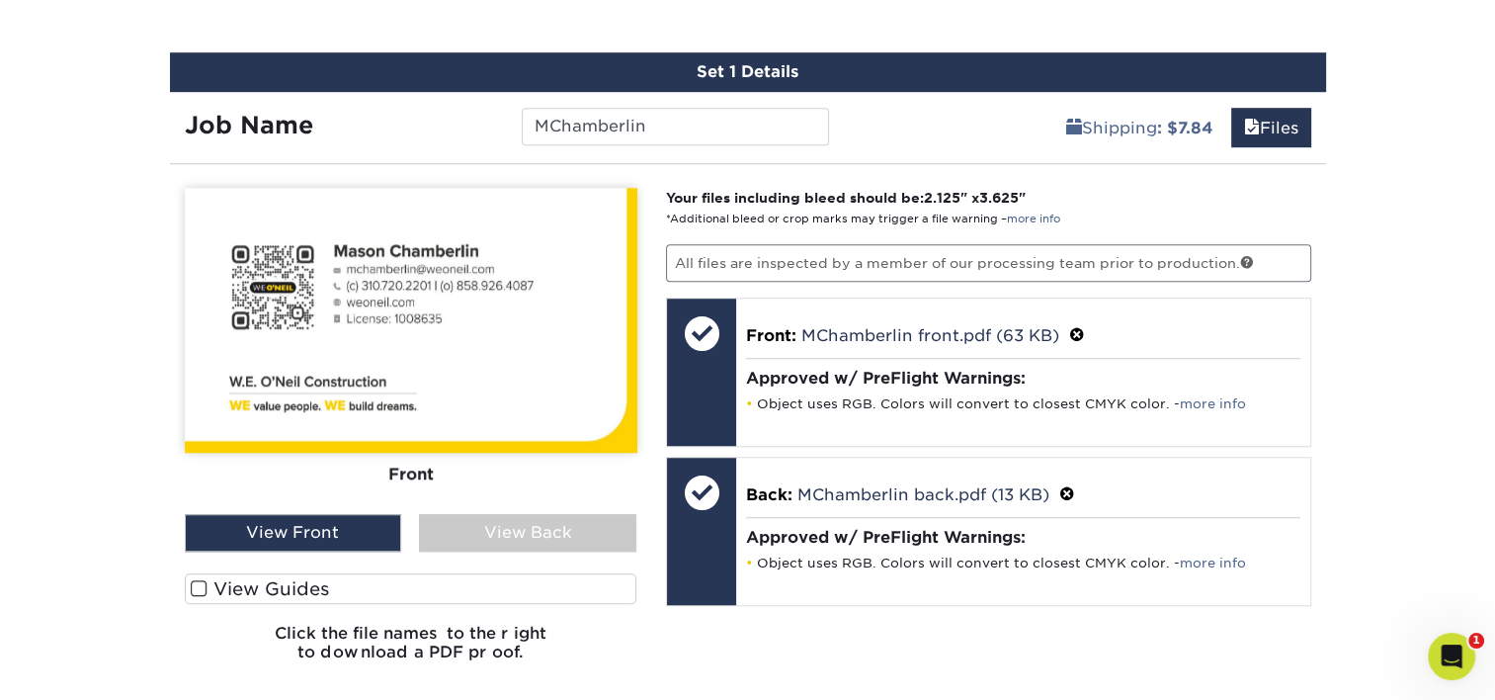
click at [506, 514] on div "View Back" at bounding box center [527, 533] width 217 height 38
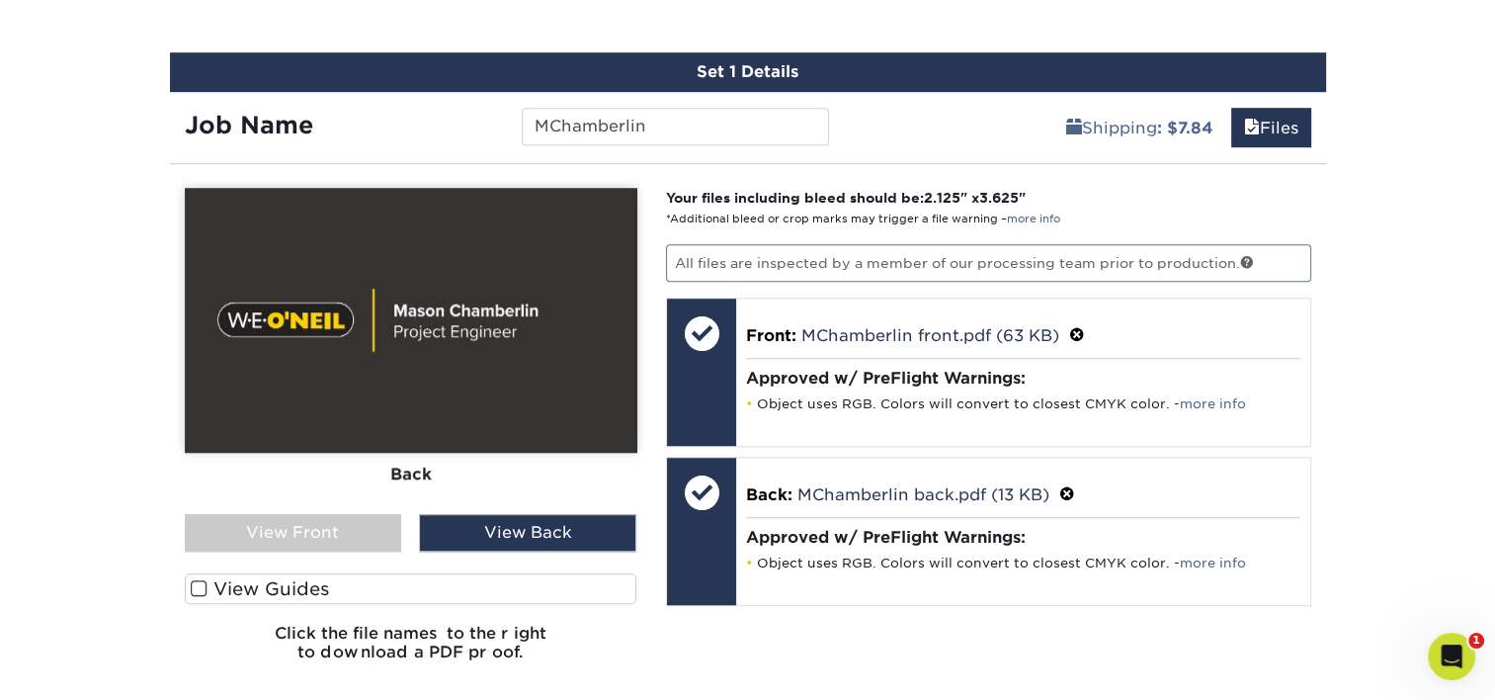
click at [303, 525] on div "View Front" at bounding box center [293, 533] width 217 height 38
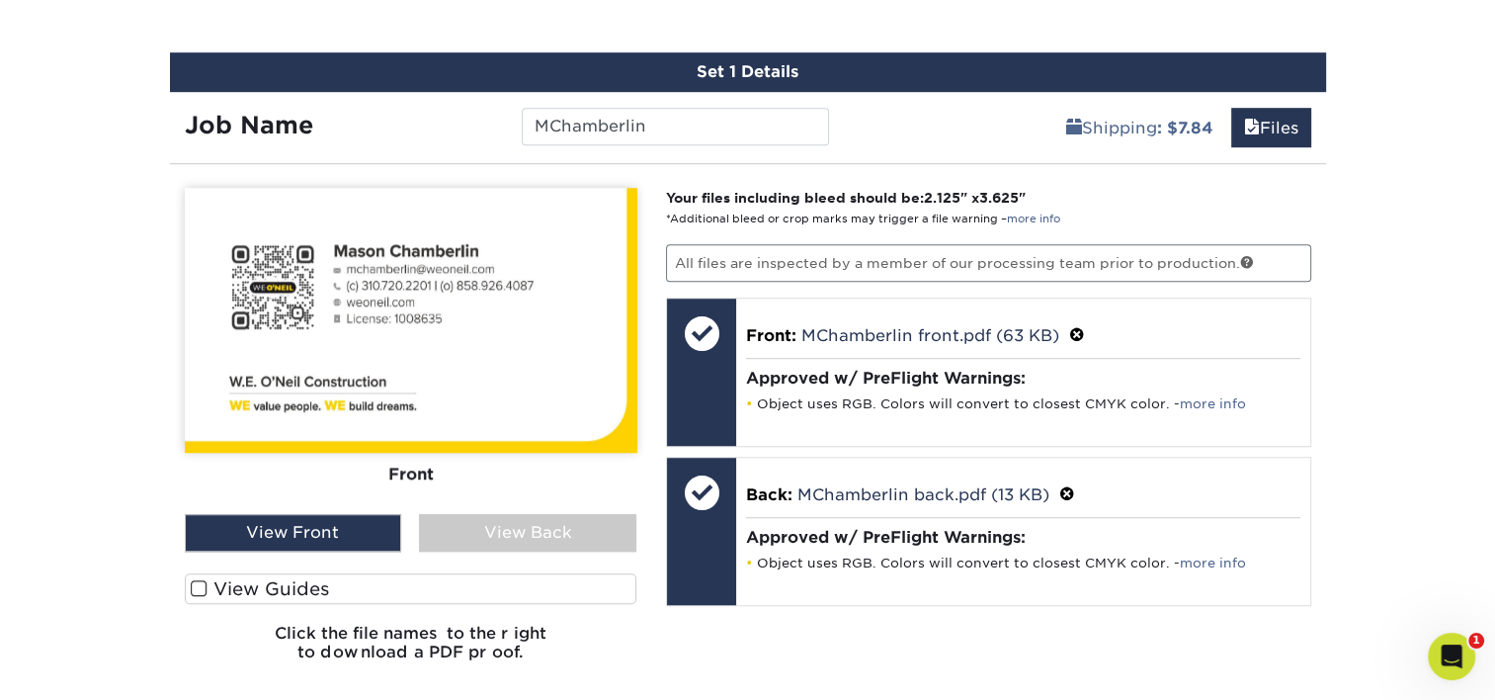
click at [519, 534] on div "View Back" at bounding box center [527, 533] width 217 height 38
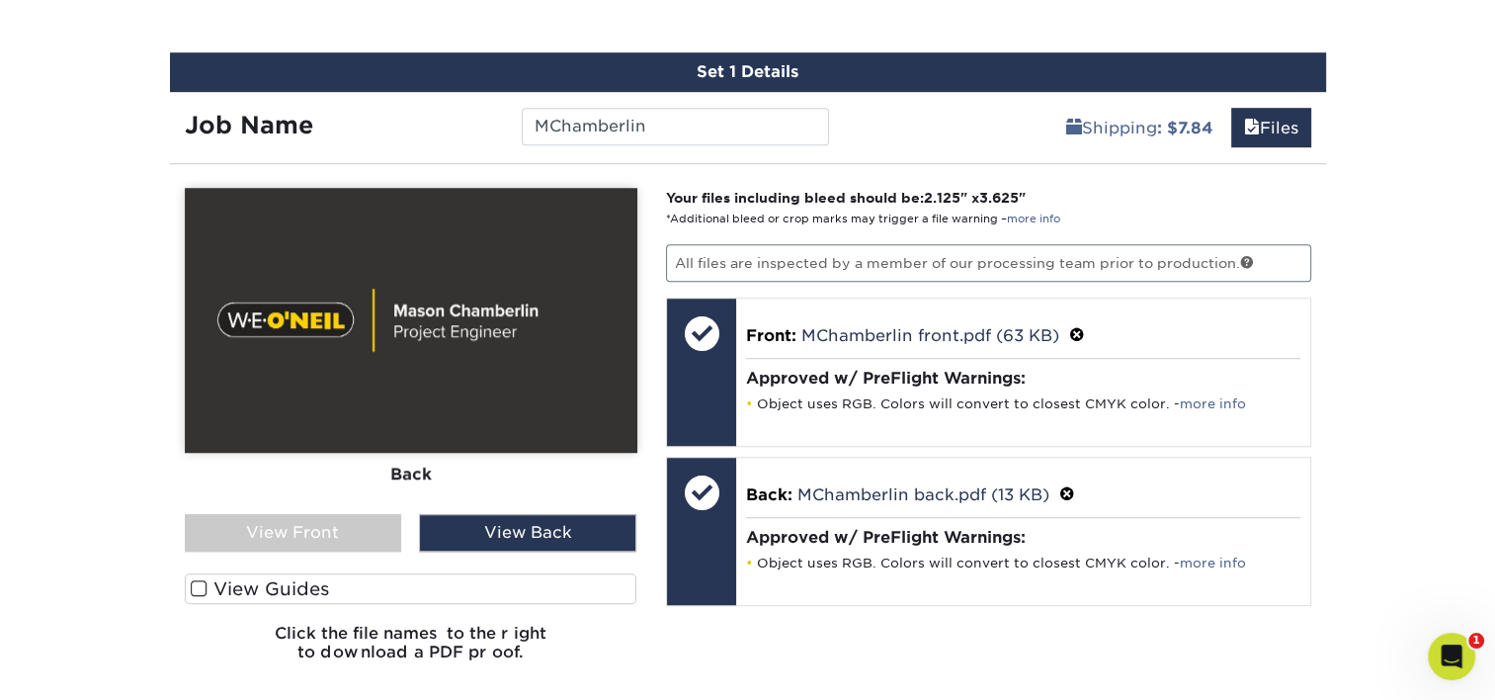
click at [345, 526] on div "View Front" at bounding box center [293, 533] width 217 height 38
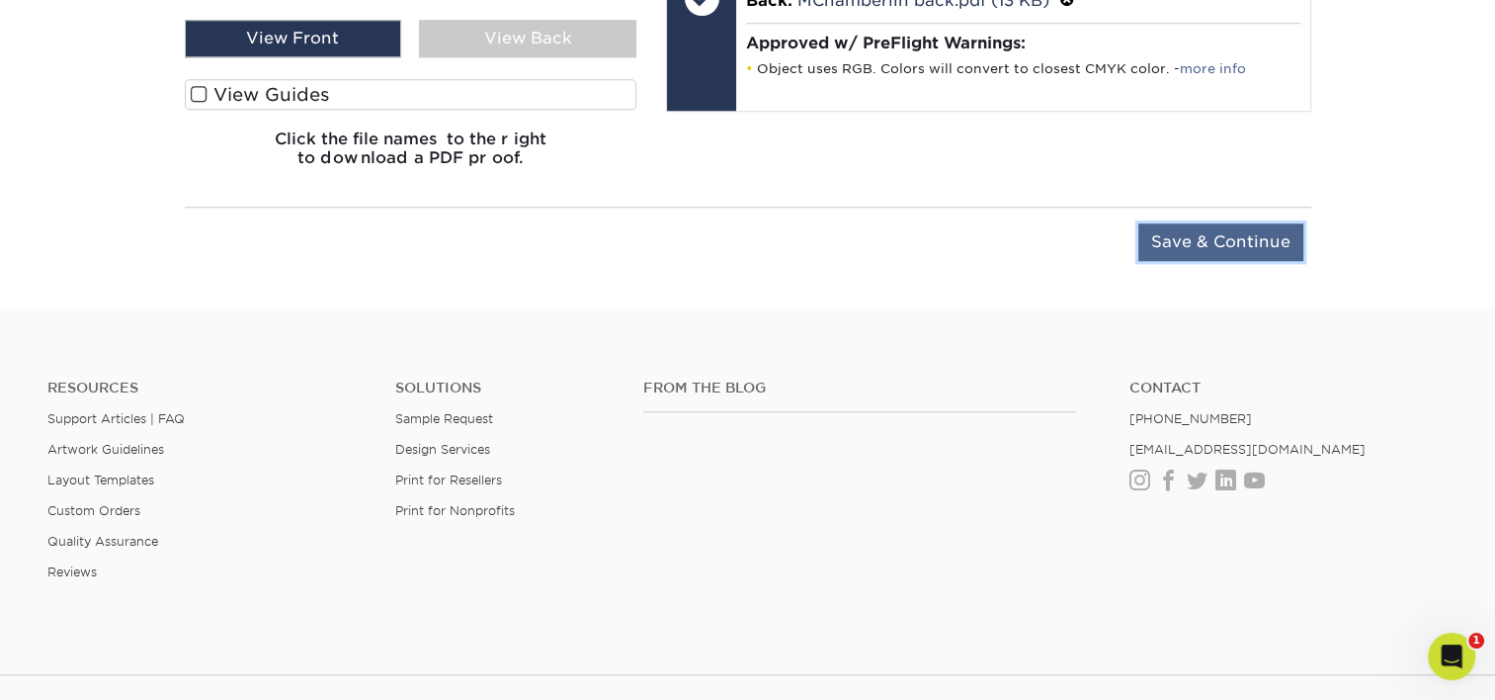
click at [1112, 252] on input "Save & Continue" at bounding box center [1221, 242] width 165 height 38
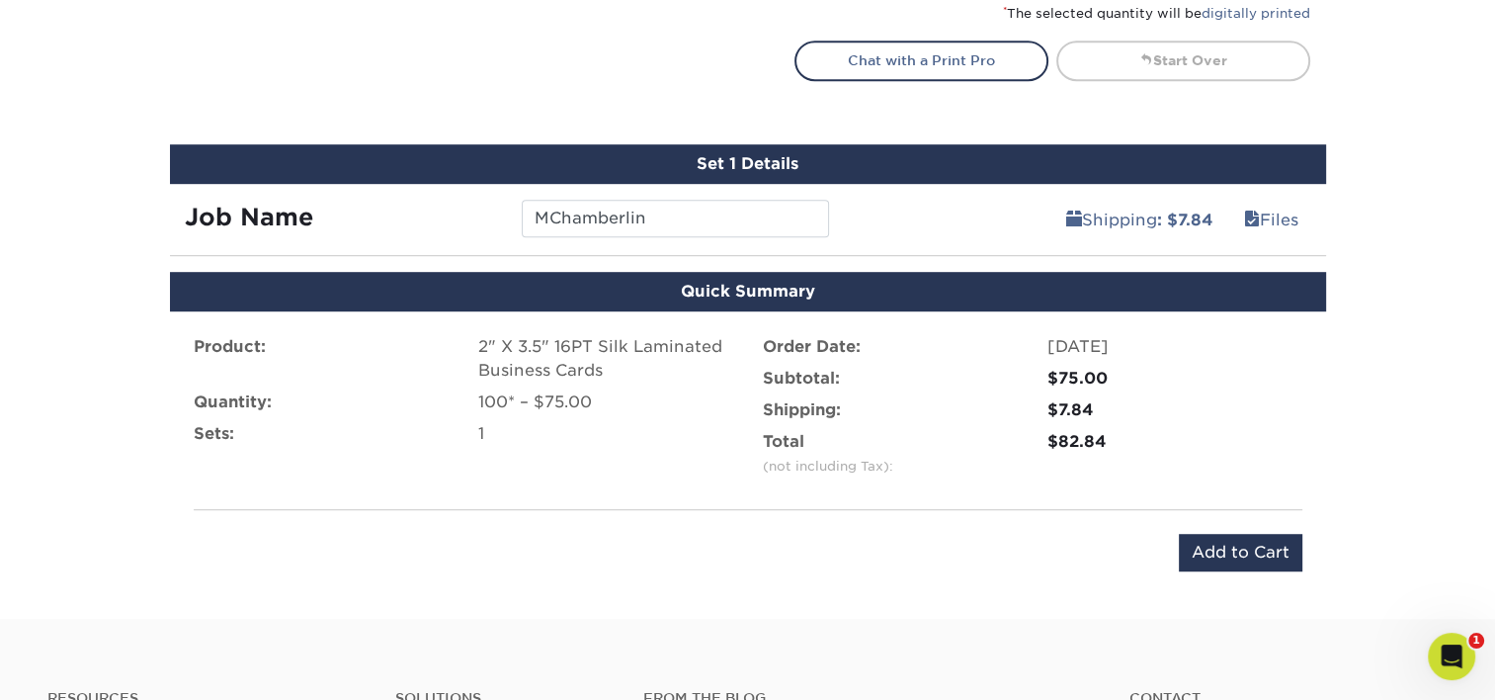
scroll to position [1157, 0]
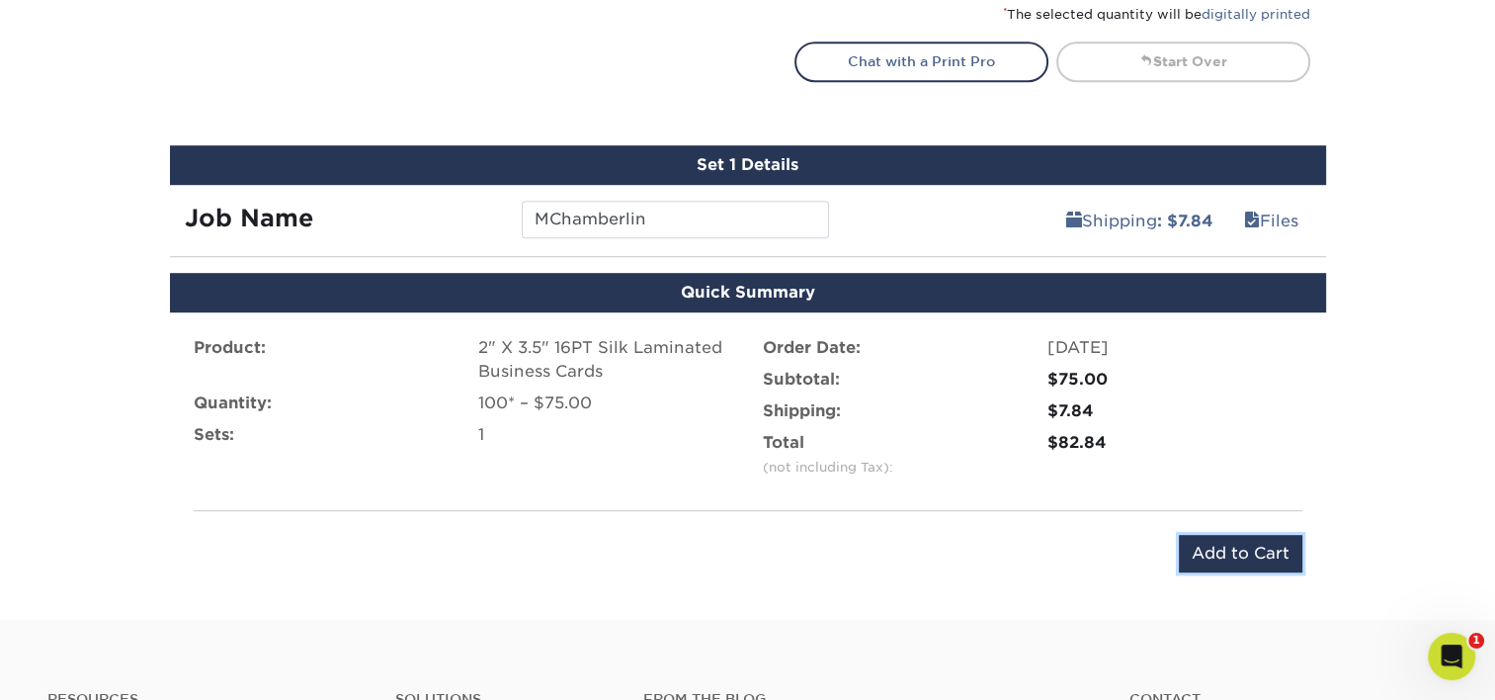
click at [1112, 561] on input "Add to Cart" at bounding box center [1241, 554] width 124 height 38
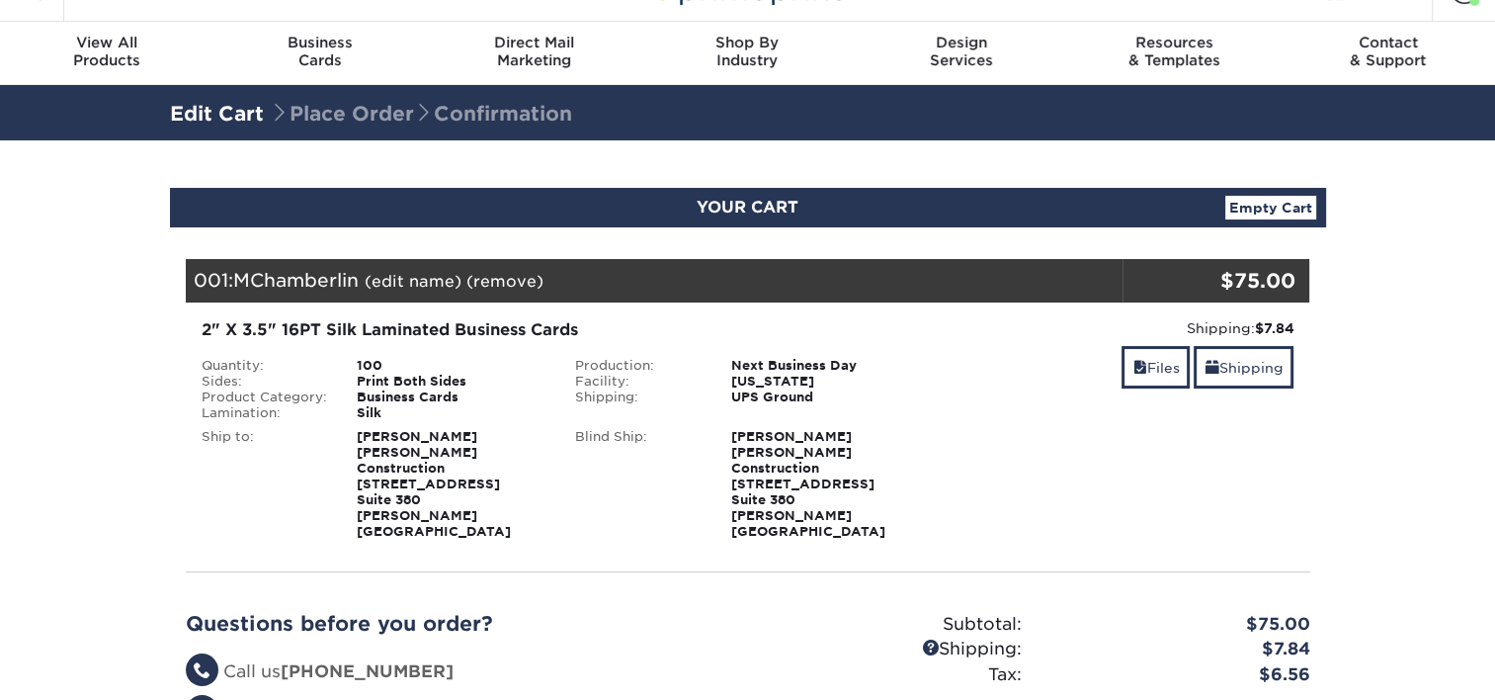
scroll to position [198, 0]
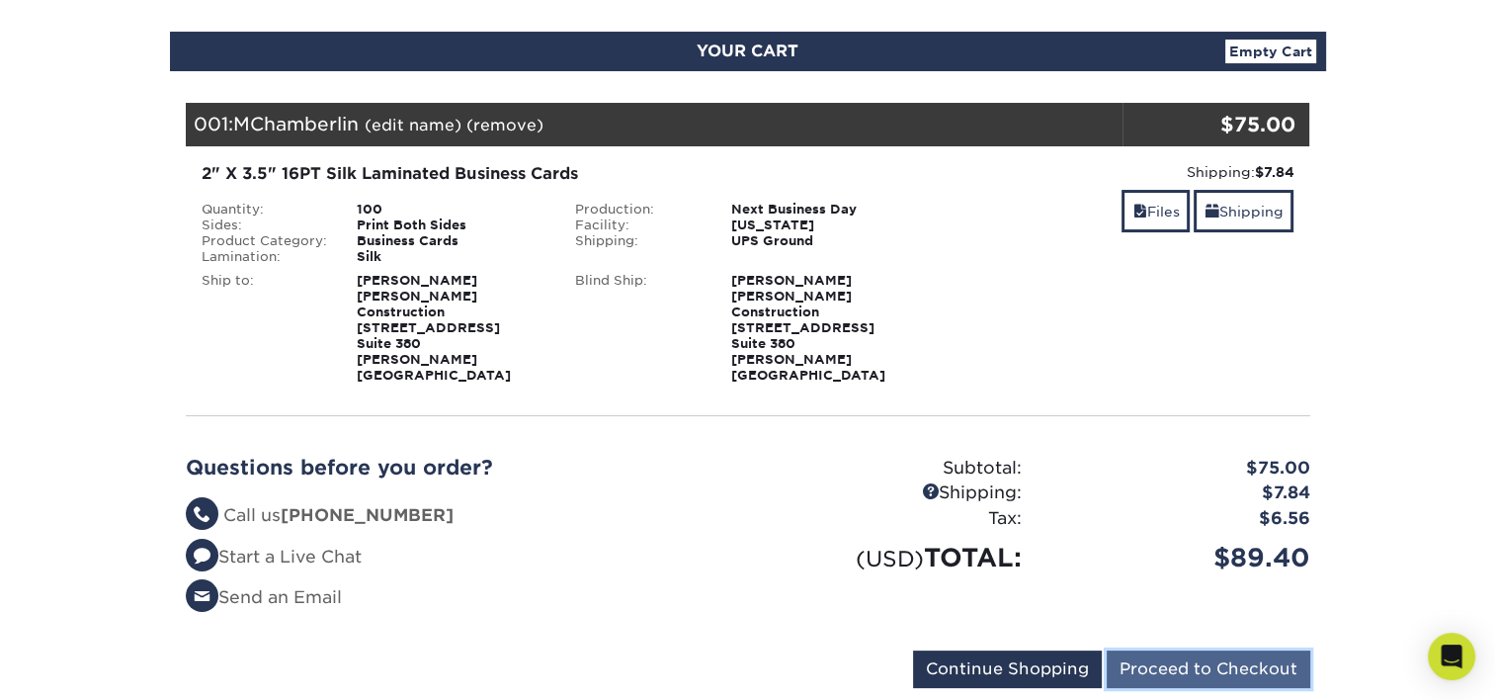
click at [1195, 650] on input "Proceed to Checkout" at bounding box center [1209, 669] width 204 height 38
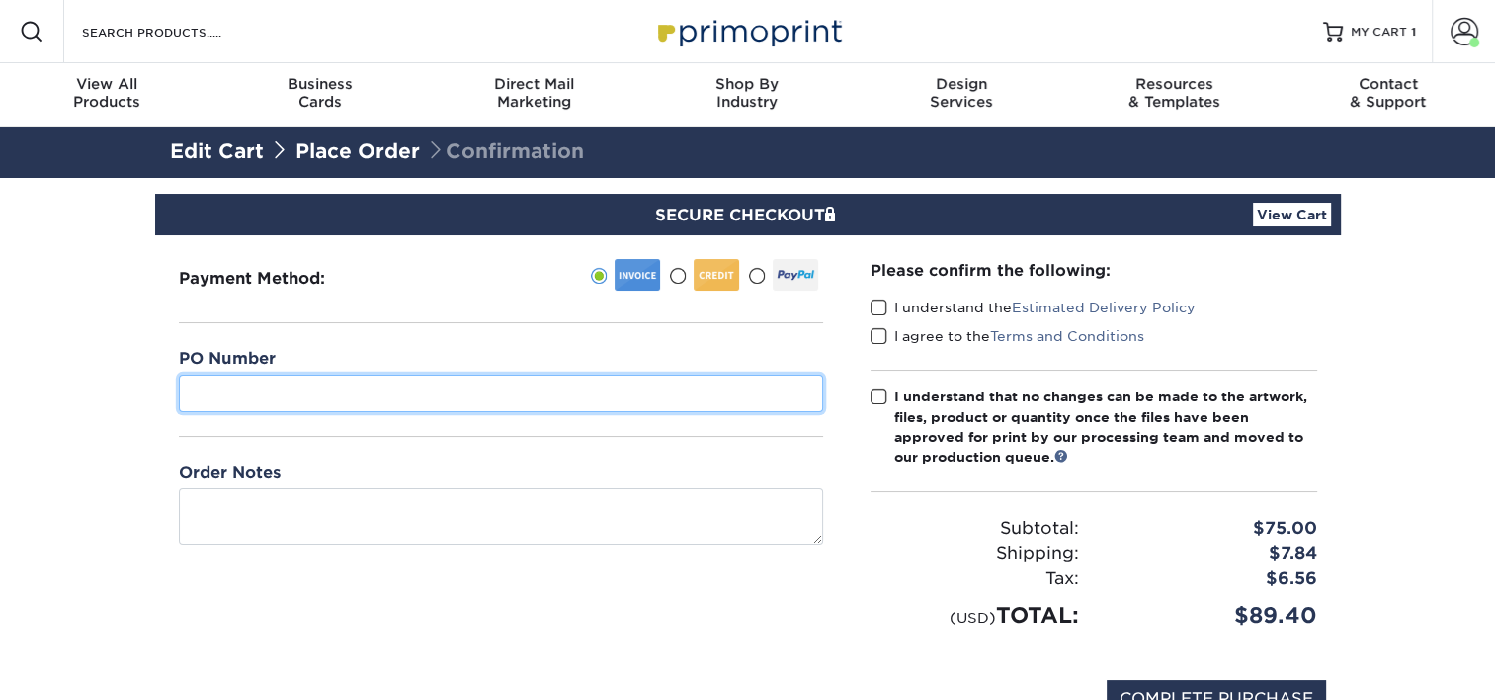
drag, startPoint x: 216, startPoint y: 391, endPoint x: 236, endPoint y: 390, distance: 19.8
click at [216, 391] on input "text" at bounding box center [501, 394] width 644 height 38
type input "18"
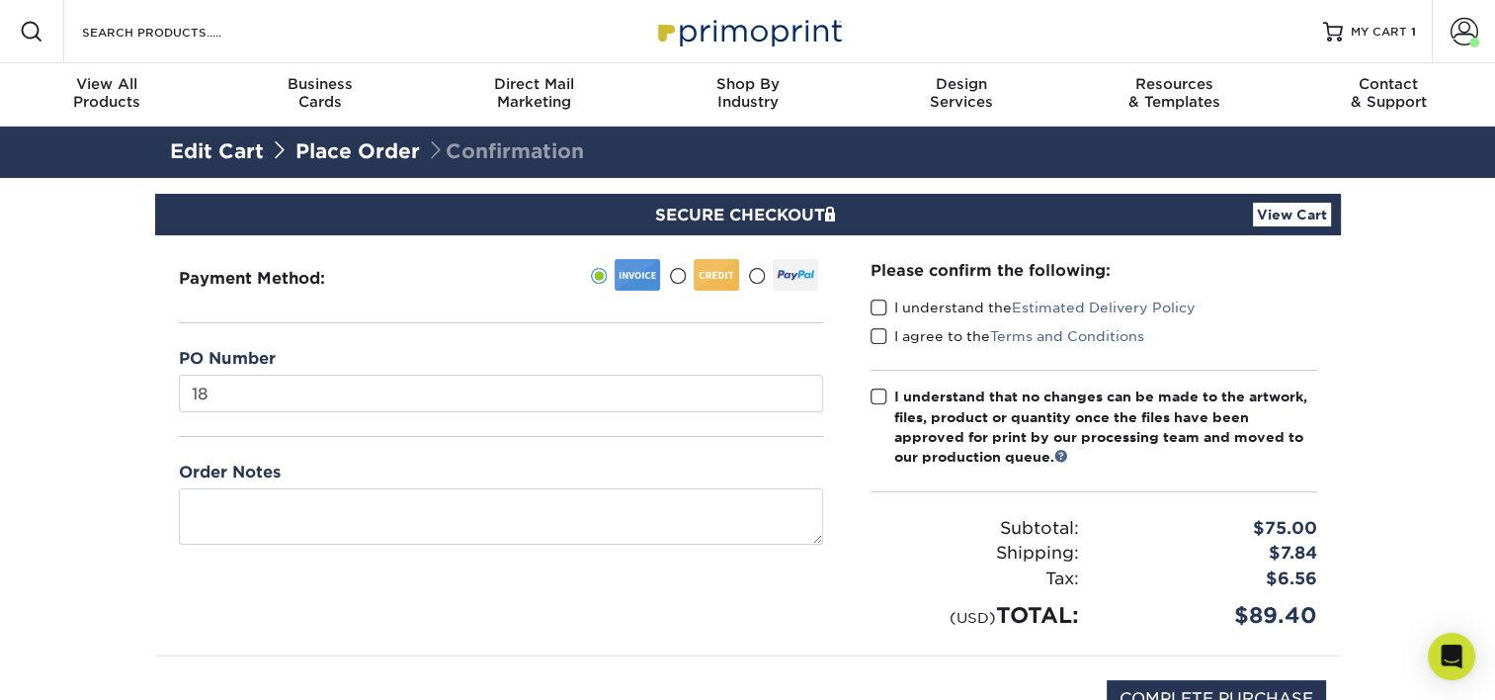
click at [883, 311] on span at bounding box center [879, 308] width 17 height 19
click at [0, 0] on input "I understand the Estimated Delivery Policy" at bounding box center [0, 0] width 0 height 0
drag, startPoint x: 882, startPoint y: 332, endPoint x: 875, endPoint y: 373, distance: 41.1
click at [882, 334] on span at bounding box center [879, 336] width 17 height 19
click at [0, 0] on input "I agree to the Terms and Conditions" at bounding box center [0, 0] width 0 height 0
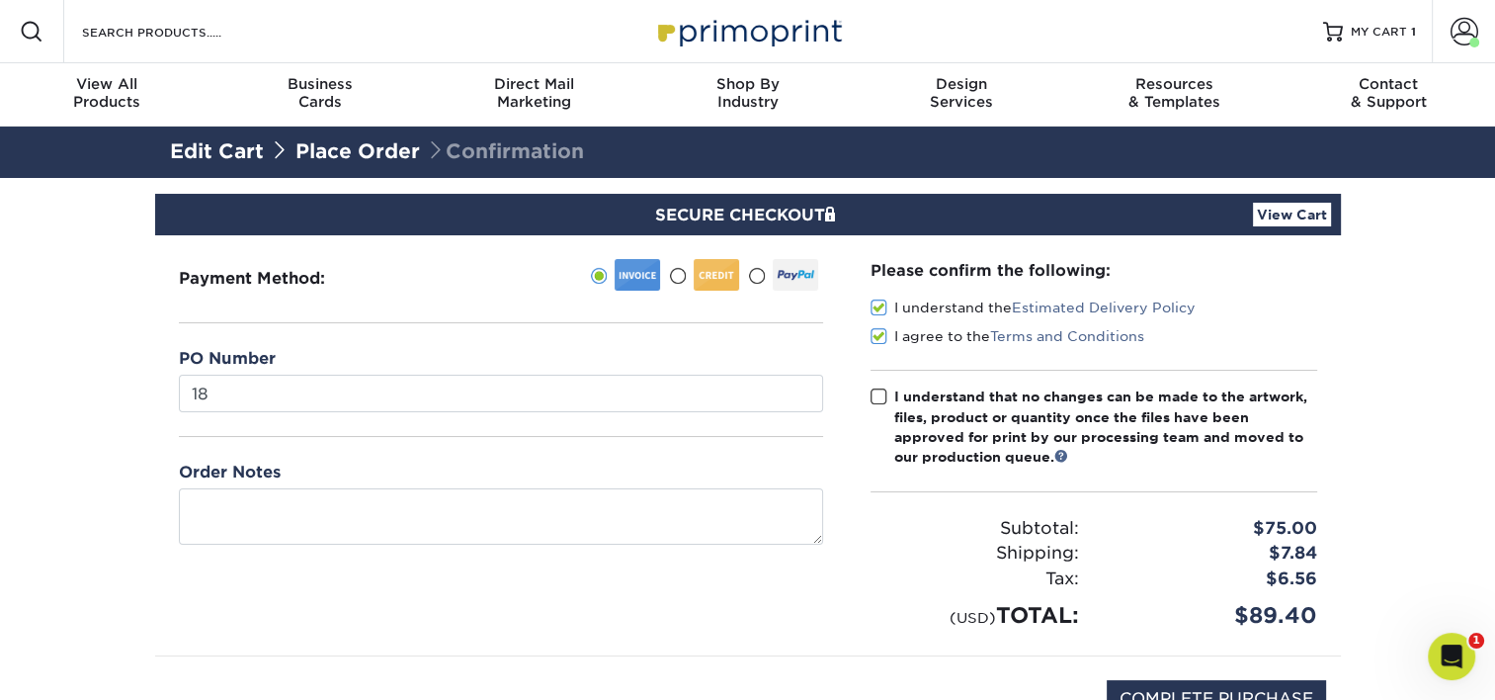
click at [874, 402] on span at bounding box center [879, 396] width 17 height 19
click at [0, 0] on input "I understand that no changes can be made to the artwork, files, product or quan…" at bounding box center [0, 0] width 0 height 0
click at [1218, 694] on input "COMPLETE PURCHASE" at bounding box center [1216, 699] width 219 height 38
type input "PROCESSING, PLEASE WAIT..."
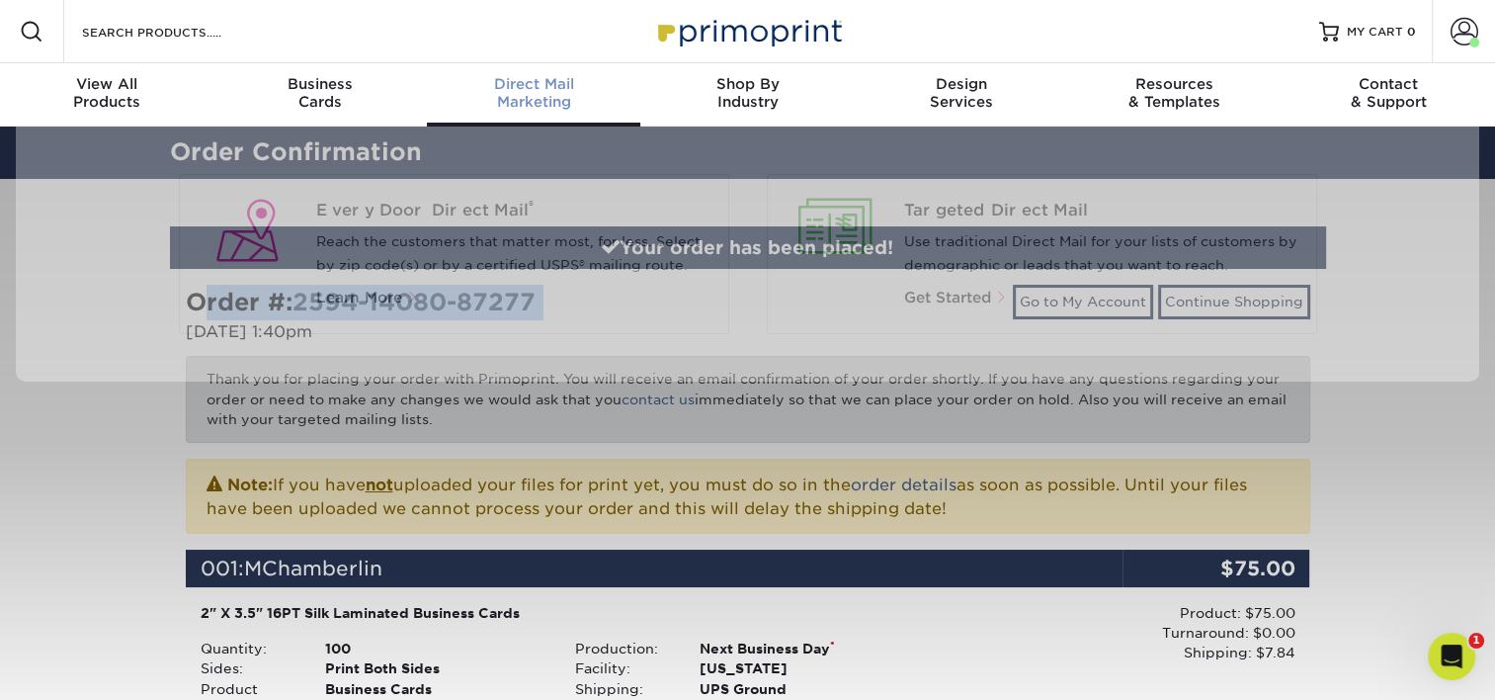
scroll to position [1, 0]
